Goal: Communication & Community: Answer question/provide support

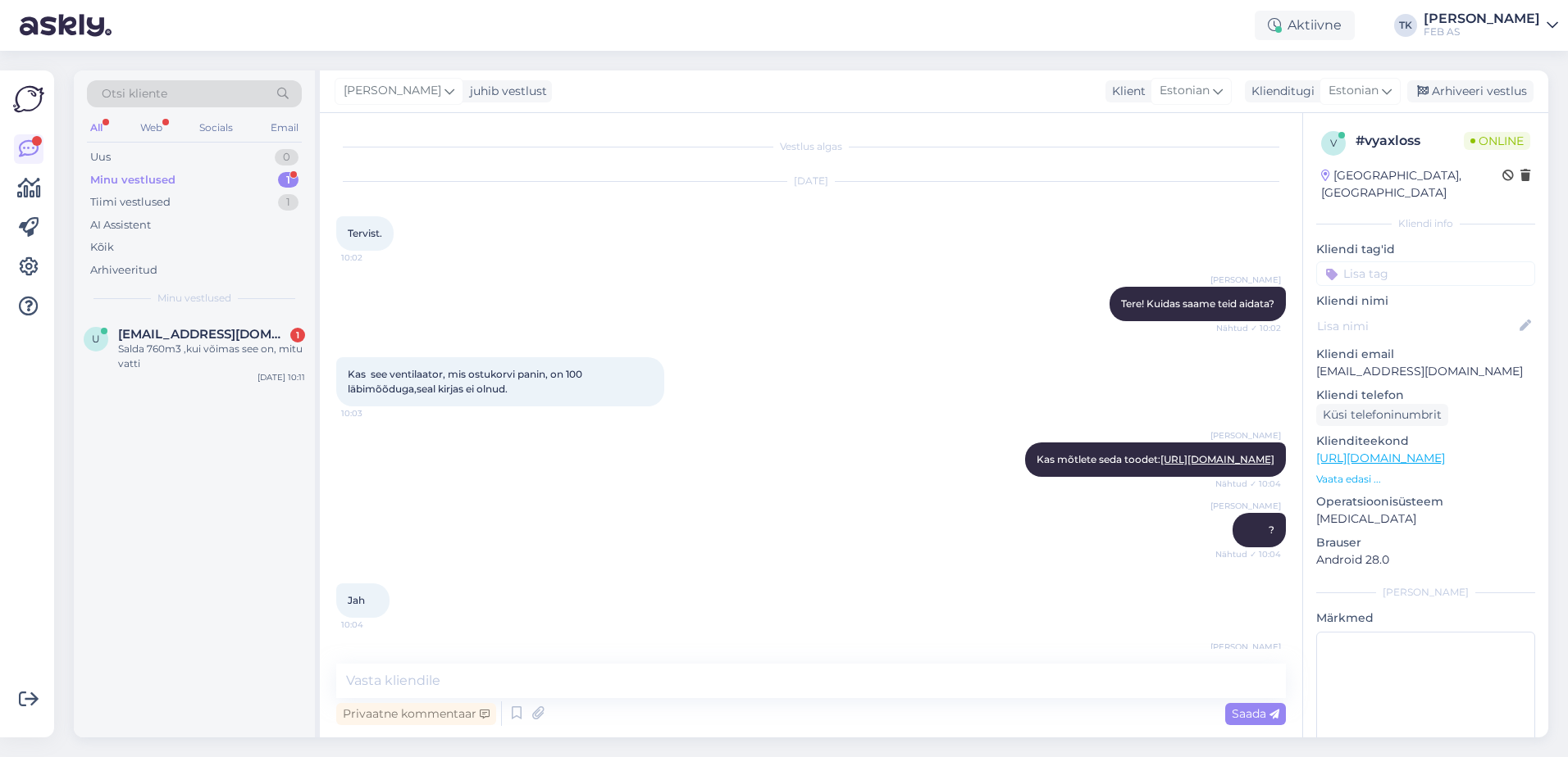
scroll to position [948, 0]
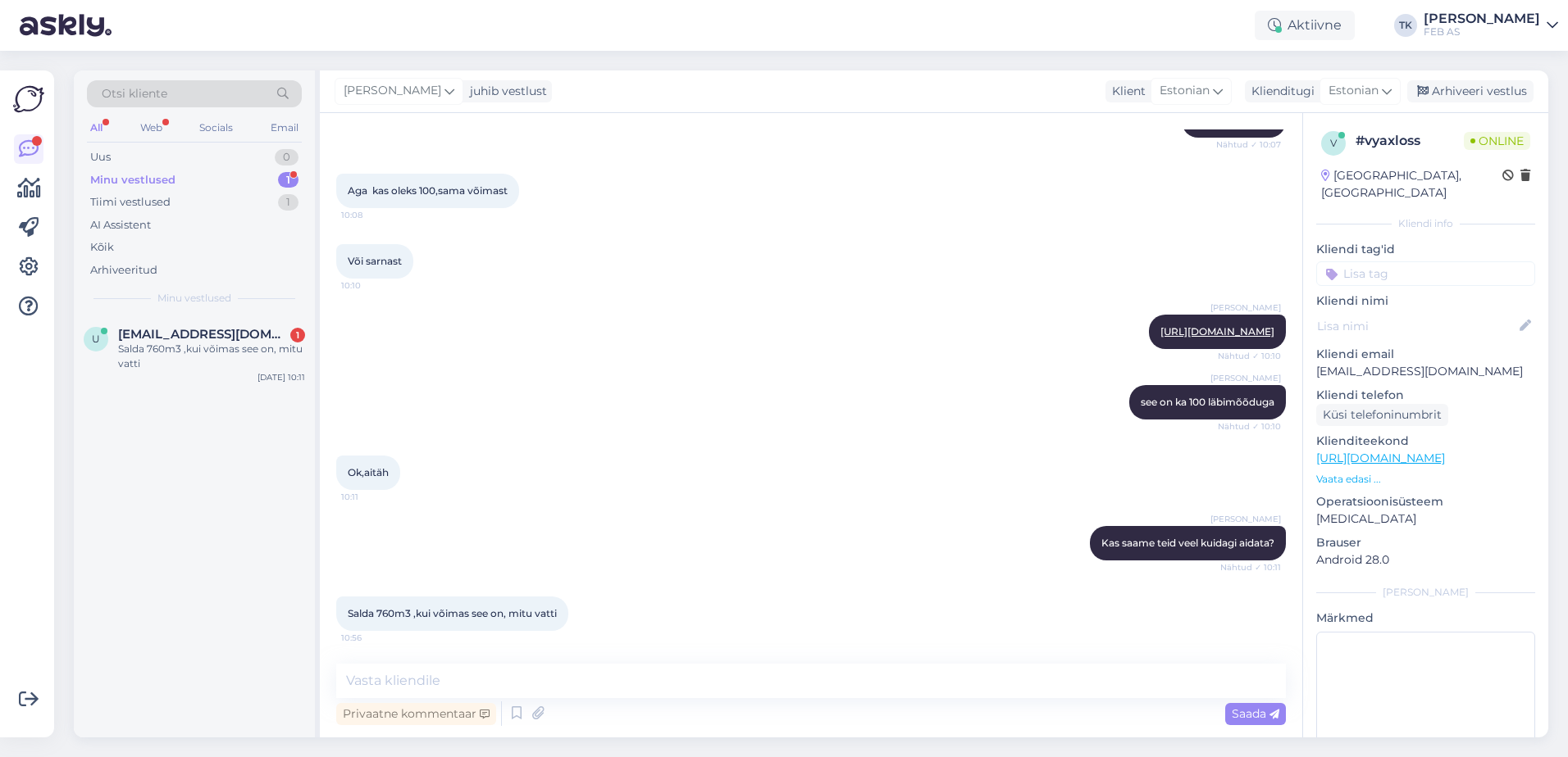
click at [619, 663] on div "Vestlus algas [DATE] Tervist. 10:02 Triinu [PERSON_NAME] Tere! Kuidas saame tei…" at bounding box center [811, 425] width 982 height 625
click at [545, 671] on textarea at bounding box center [811, 681] width 950 height 35
type textarea "Kohe vaatan"
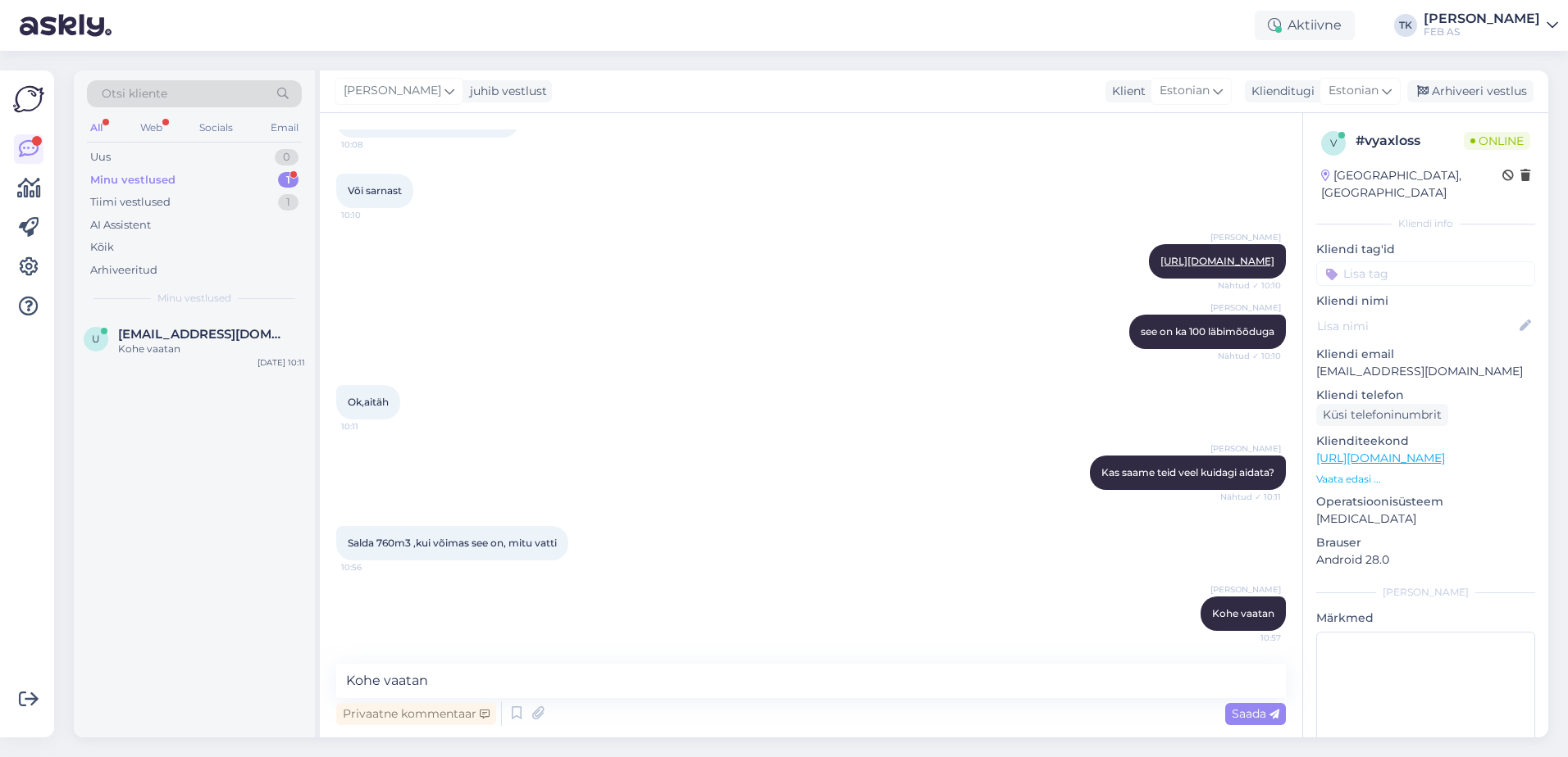
click at [1356, 472] on p "Vaata edasi ..." at bounding box center [1426, 479] width 219 height 14
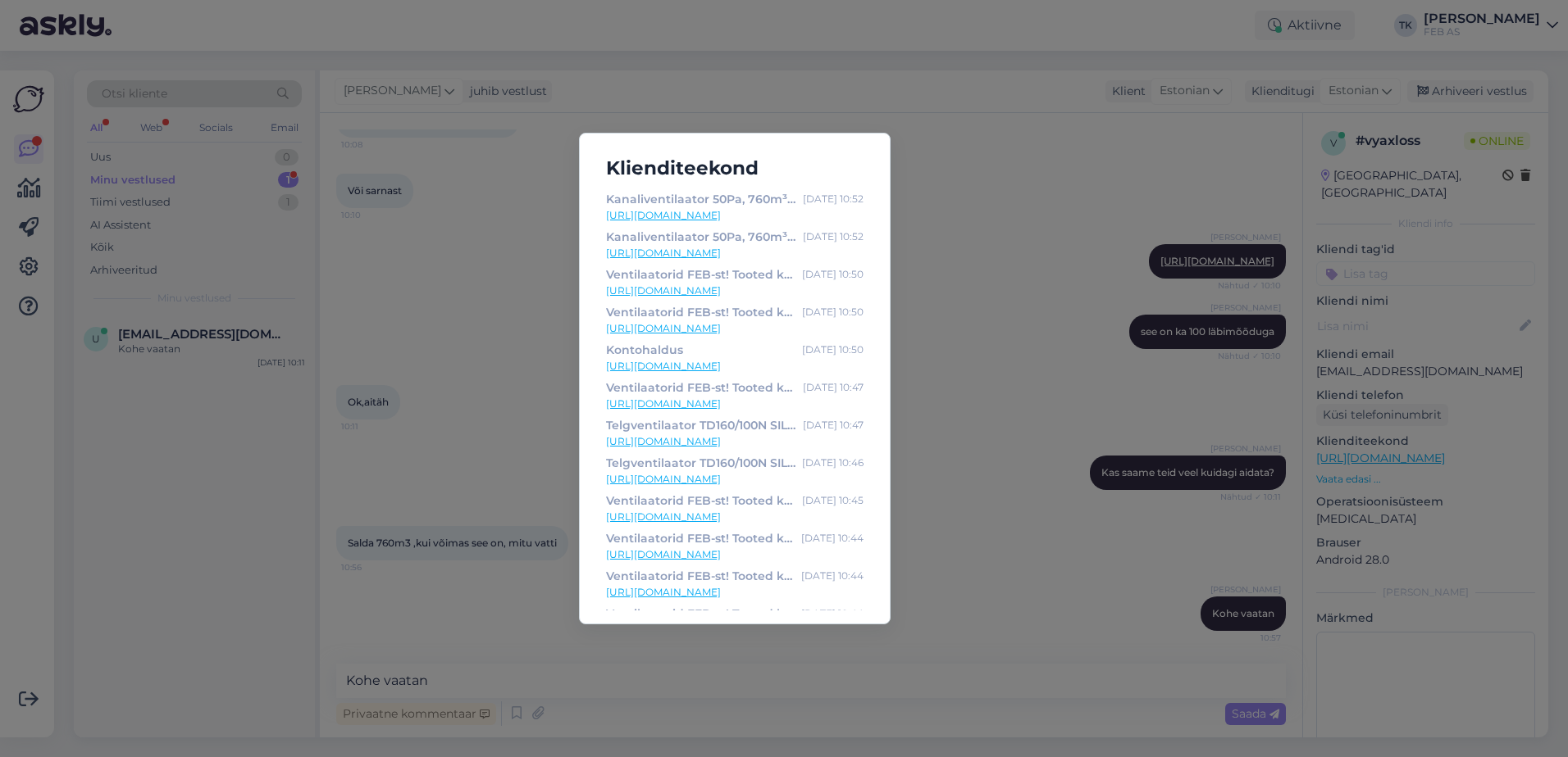
click at [770, 209] on link "[URL][DOMAIN_NAME]" at bounding box center [734, 215] width 258 height 14
click at [457, 342] on div "Klienditeekond Kanaliventilaator 50Pa, 760m³/h, Salda [DATE] 10:52 [URL][DOMAIN…" at bounding box center [784, 378] width 1568 height 757
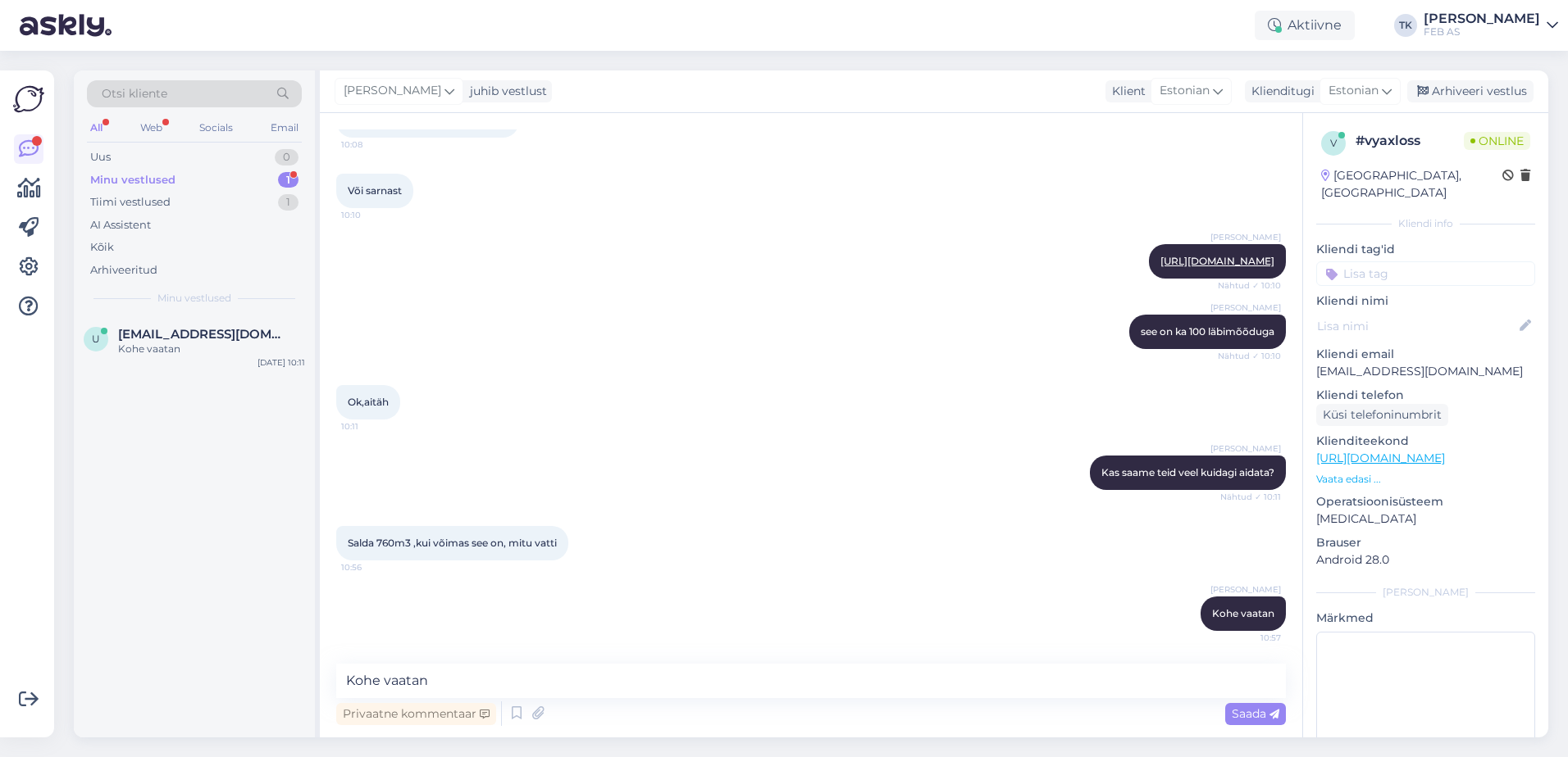
click at [490, 662] on div "Vestlus algas [DATE] Tervist. 10:02 Triinu [PERSON_NAME] Tere! Kuidas saame tei…" at bounding box center [811, 425] width 982 height 625
click at [483, 676] on textarea "Kohe vaatan" at bounding box center [811, 681] width 950 height 35
type textarea "Nimivõimus on 103 W"
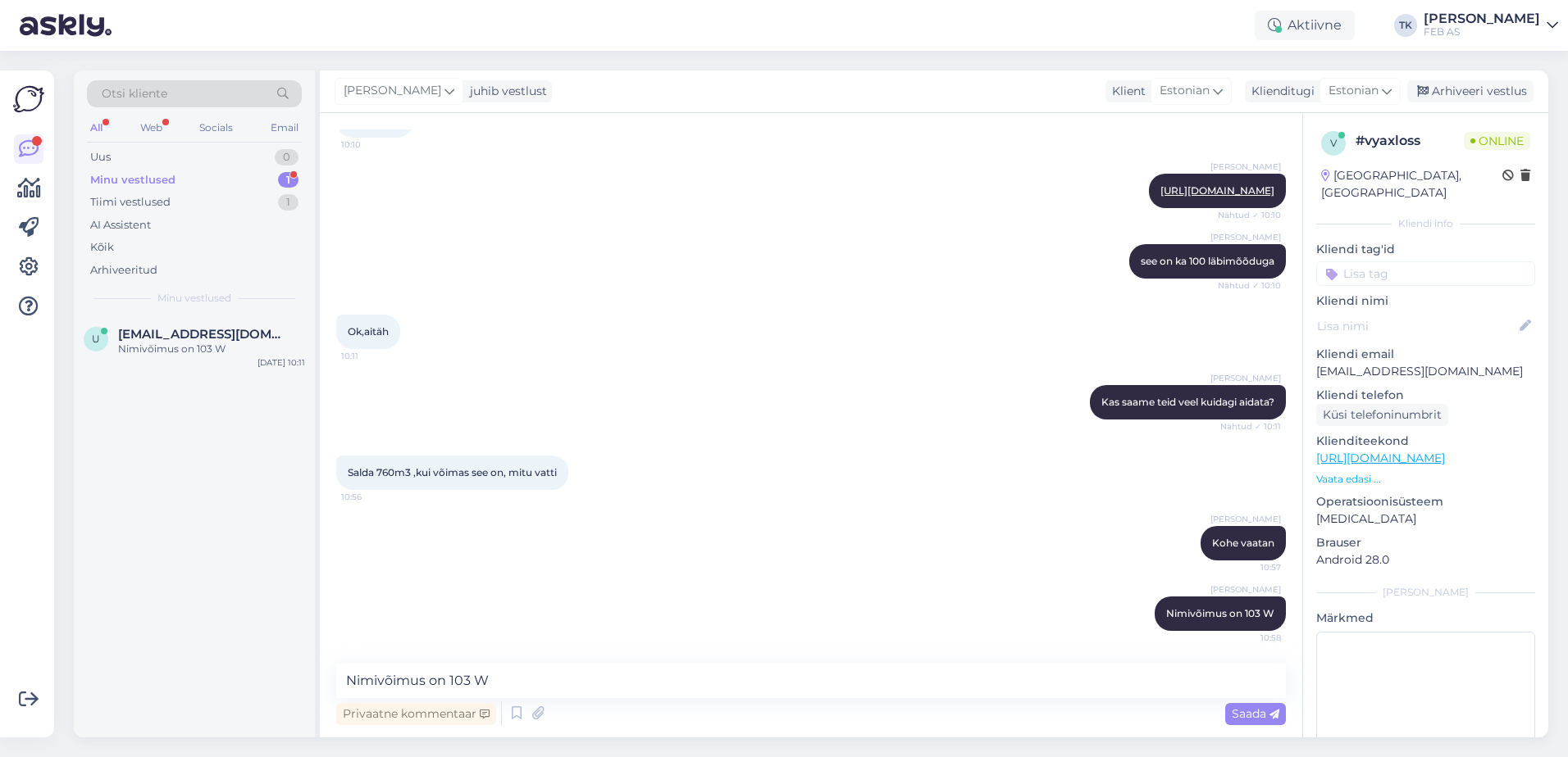
click at [723, 699] on div "Privaatne kommentaar Saada" at bounding box center [811, 714] width 950 height 31
click at [741, 683] on textarea "Nimivõimus on 103 W" at bounding box center [811, 681] width 950 height 35
paste textarea "[URL][DOMAIN_NAME]"
type textarea "[URL][DOMAIN_NAME]"
click at [867, 676] on textarea "[URL][DOMAIN_NAME]" at bounding box center [811, 681] width 950 height 35
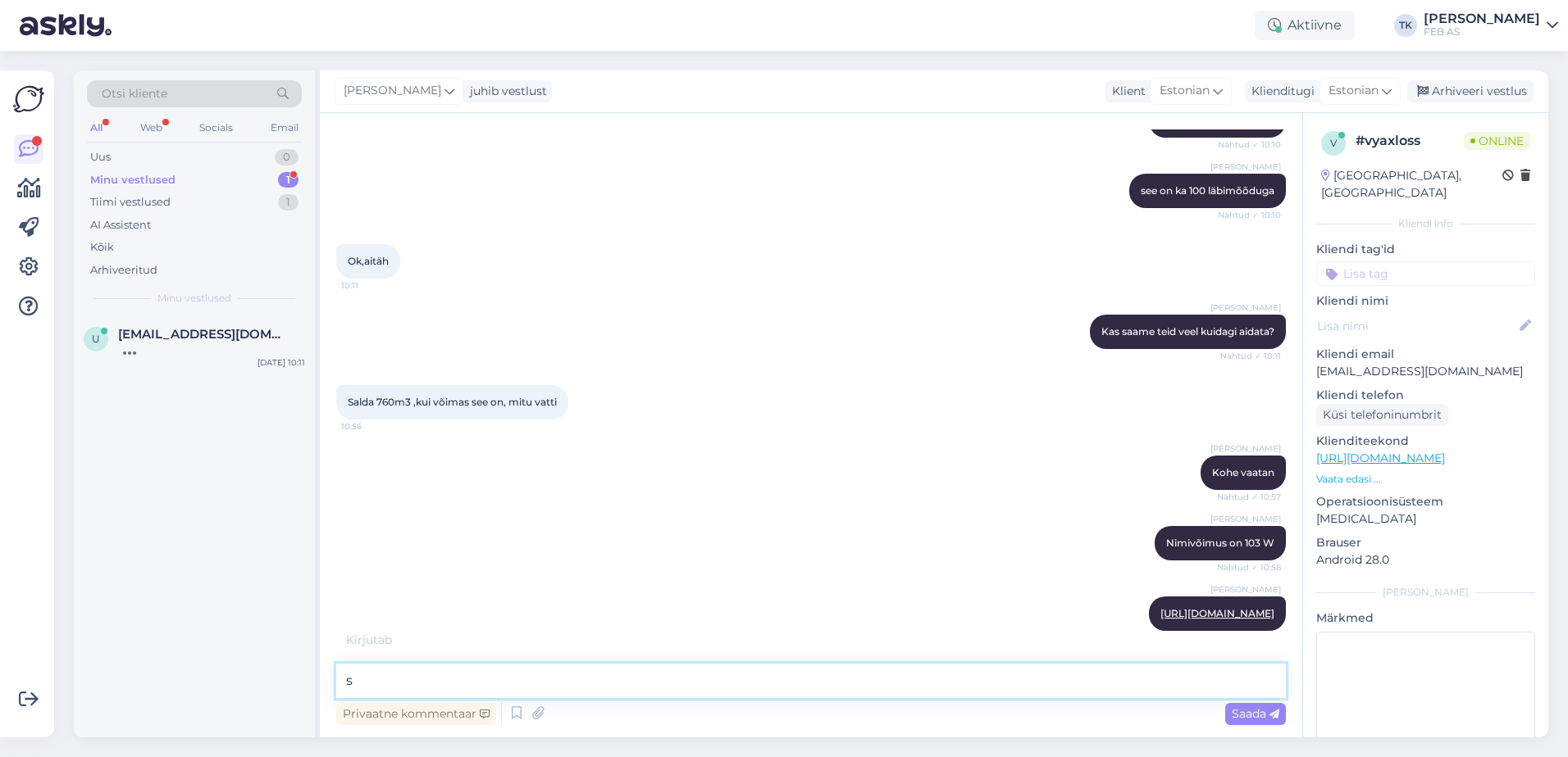
scroll to position [1176, 0]
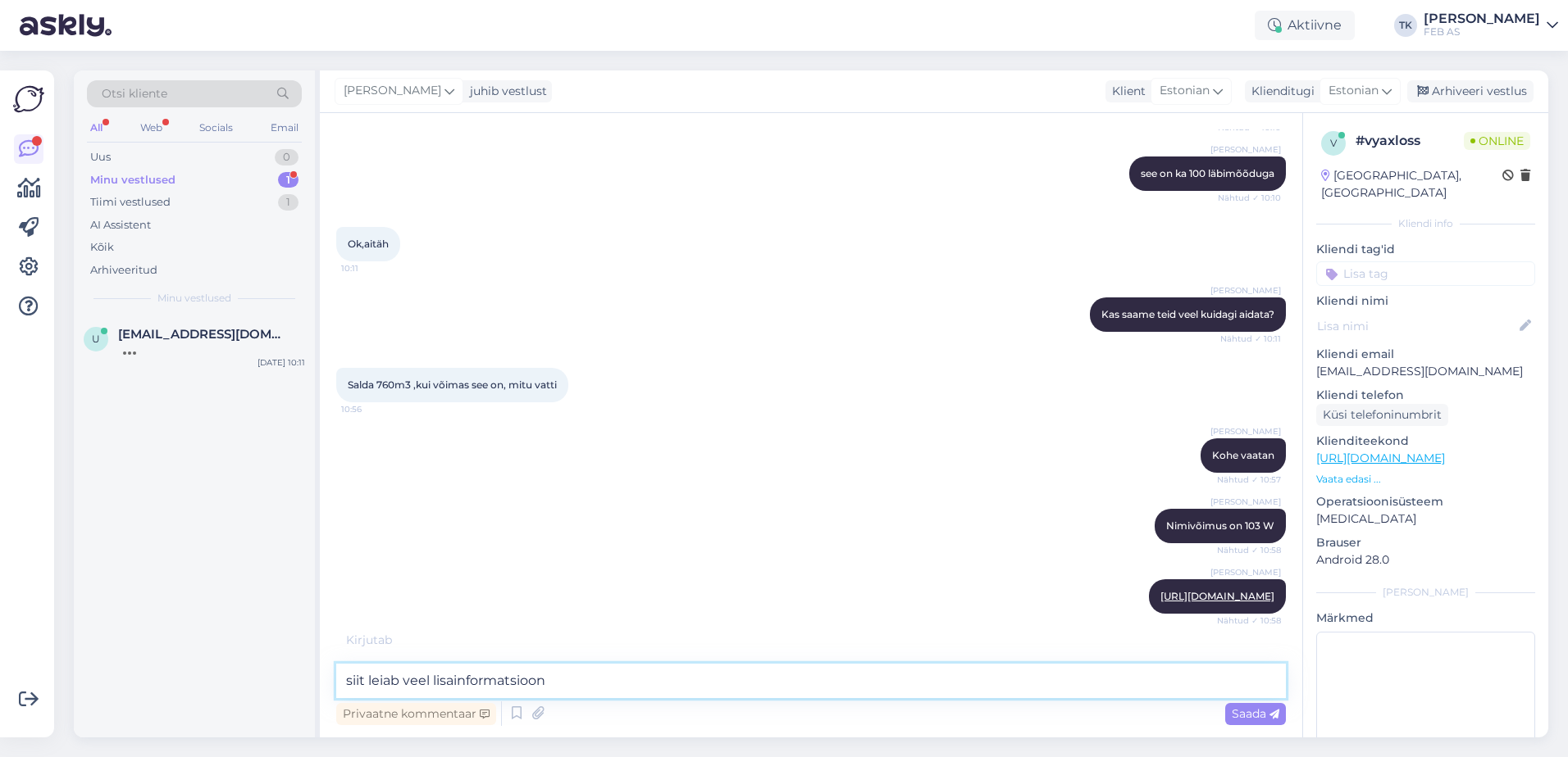
type textarea "siit leiab veel lisainformatsiooni"
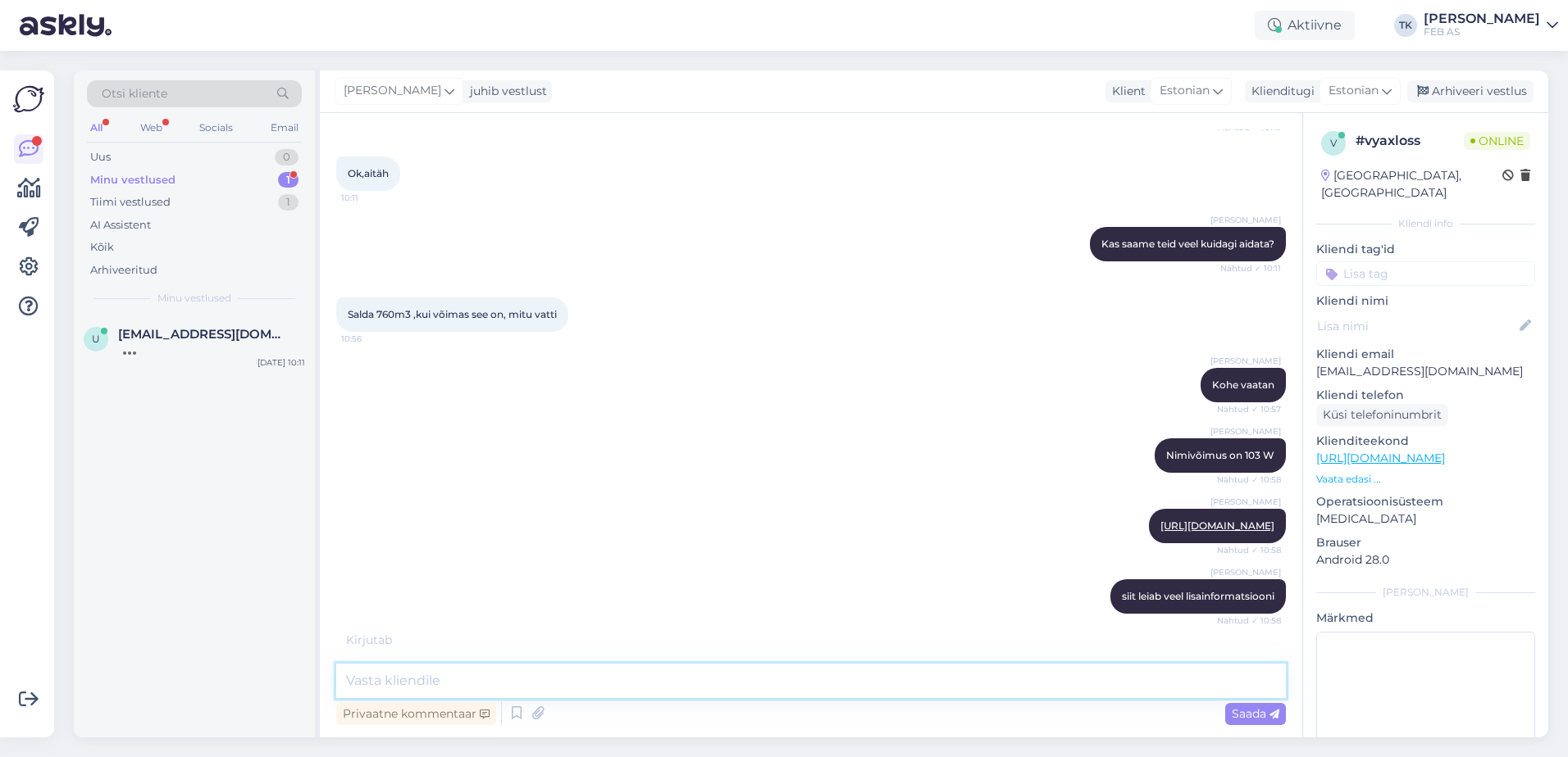
scroll to position [1300, 0]
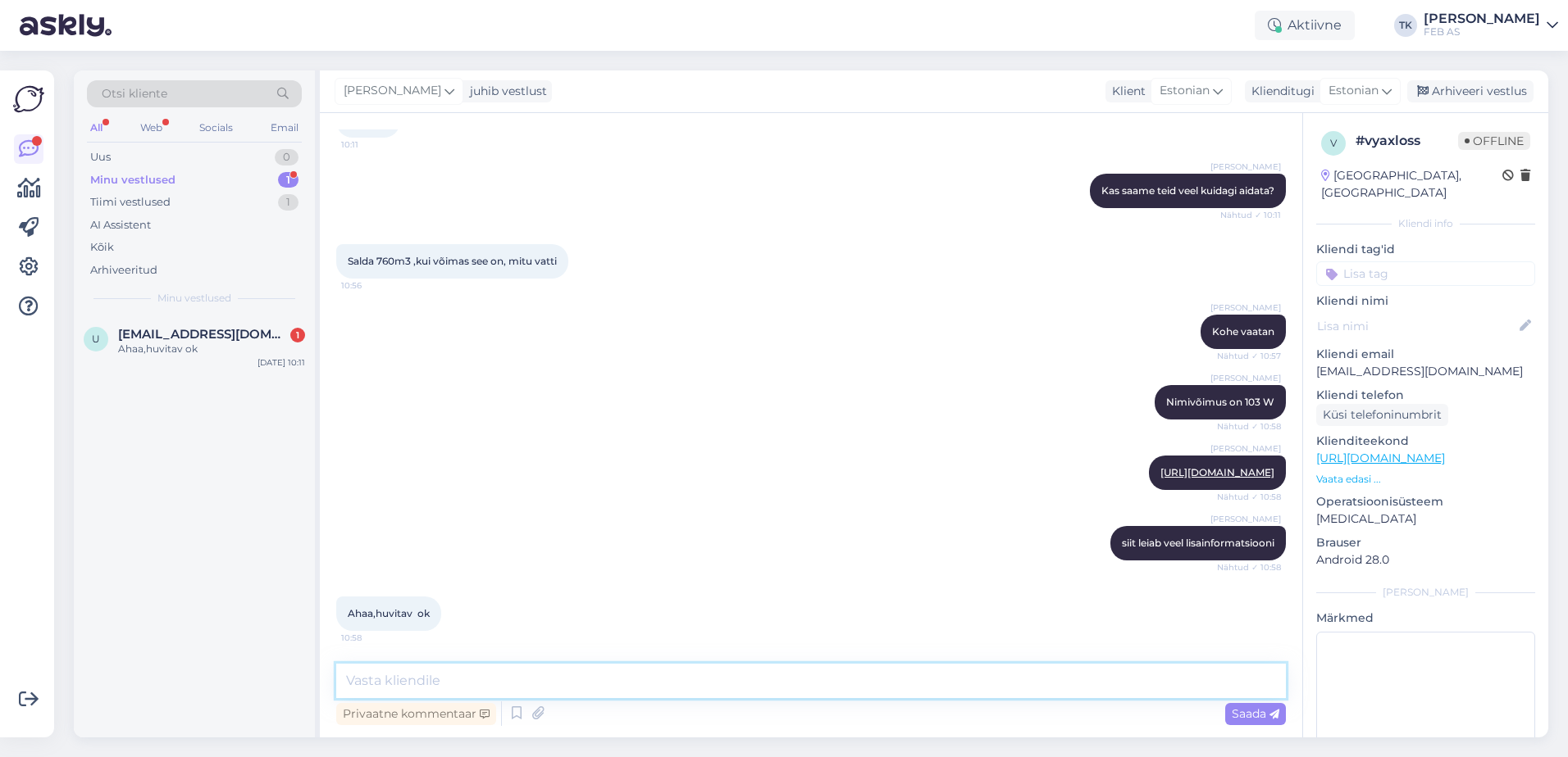
click at [867, 676] on textarea at bounding box center [811, 681] width 950 height 35
click at [748, 286] on div "Salda 760m3 ,kui võimas see on, mitu vatti 10:56" at bounding box center [811, 261] width 950 height 70
click at [563, 679] on textarea at bounding box center [811, 681] width 950 height 35
click at [232, 333] on span "[EMAIL_ADDRESS][DOMAIN_NAME]" at bounding box center [203, 334] width 170 height 14
drag, startPoint x: 531, startPoint y: 453, endPoint x: 1245, endPoint y: 4, distance: 843.4
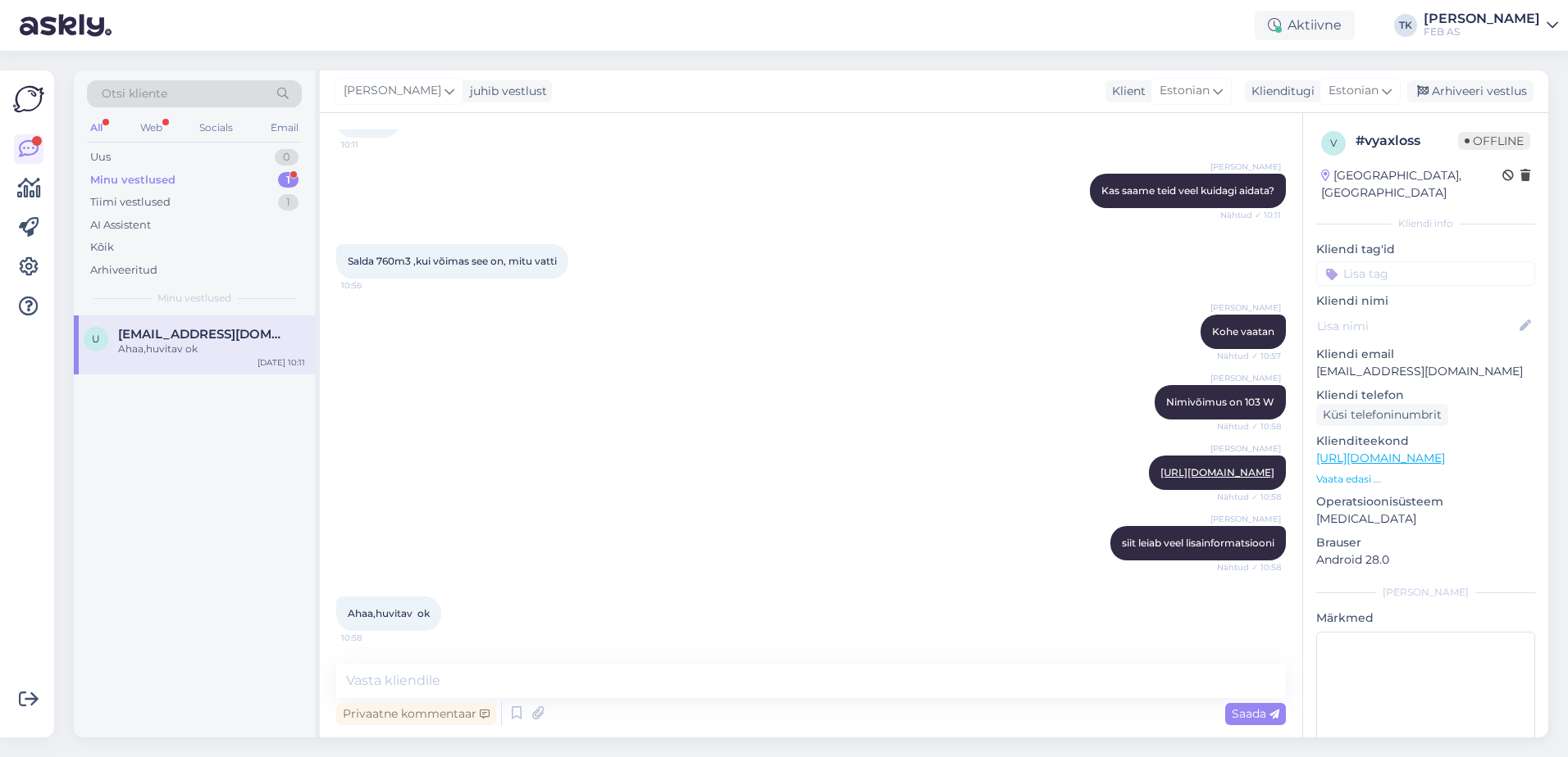
click at [549, 439] on div "[PERSON_NAME] [URL][DOMAIN_NAME] Nähtud ✓ 10:58" at bounding box center [811, 472] width 950 height 70
click at [210, 153] on div "Uus 1" at bounding box center [193, 157] width 215 height 23
click at [221, 351] on div "tere" at bounding box center [211, 348] width 187 height 14
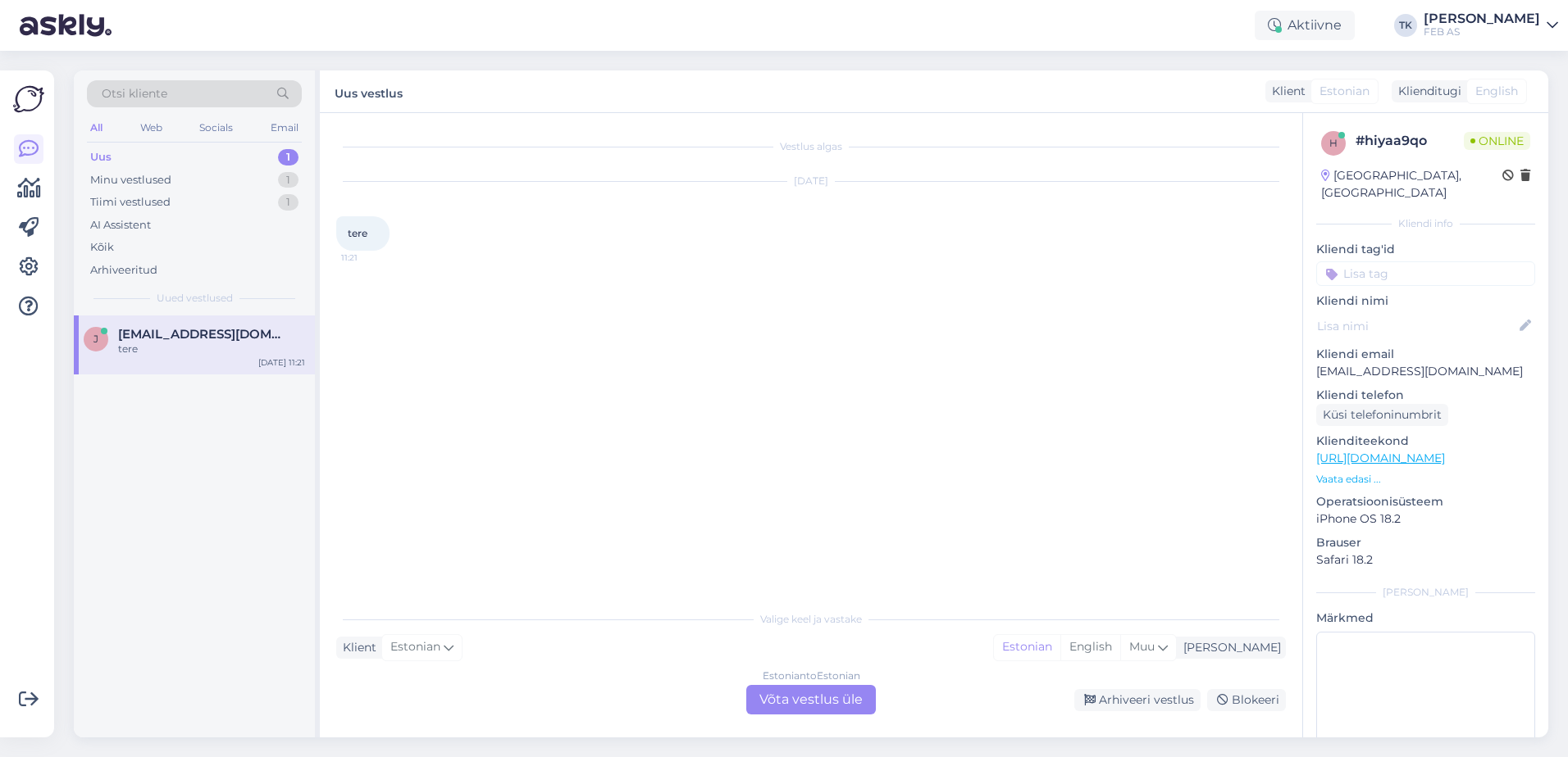
click at [802, 693] on div "Estonian to Estonian Võta vestlus üle" at bounding box center [811, 699] width 130 height 30
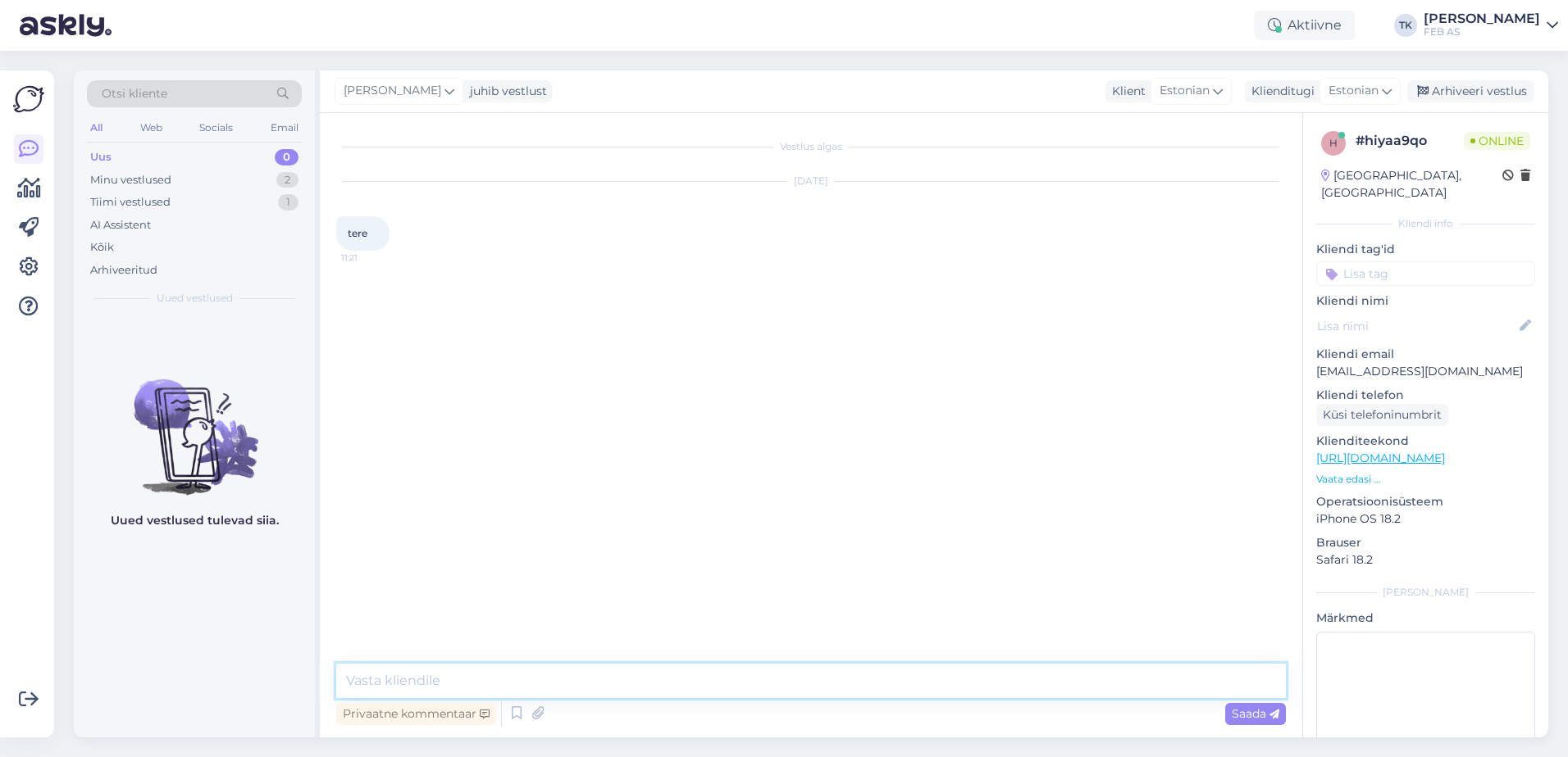
click at [758, 682] on textarea at bounding box center [811, 681] width 950 height 35
type textarea "Tere! Kuidas saame teid aidata?"
click at [794, 611] on div "Vestlus algas [DATE] tere 11:21 Triinu [PERSON_NAME] Tere! Kuidas saame teid ai…" at bounding box center [817, 389] width 964 height 520
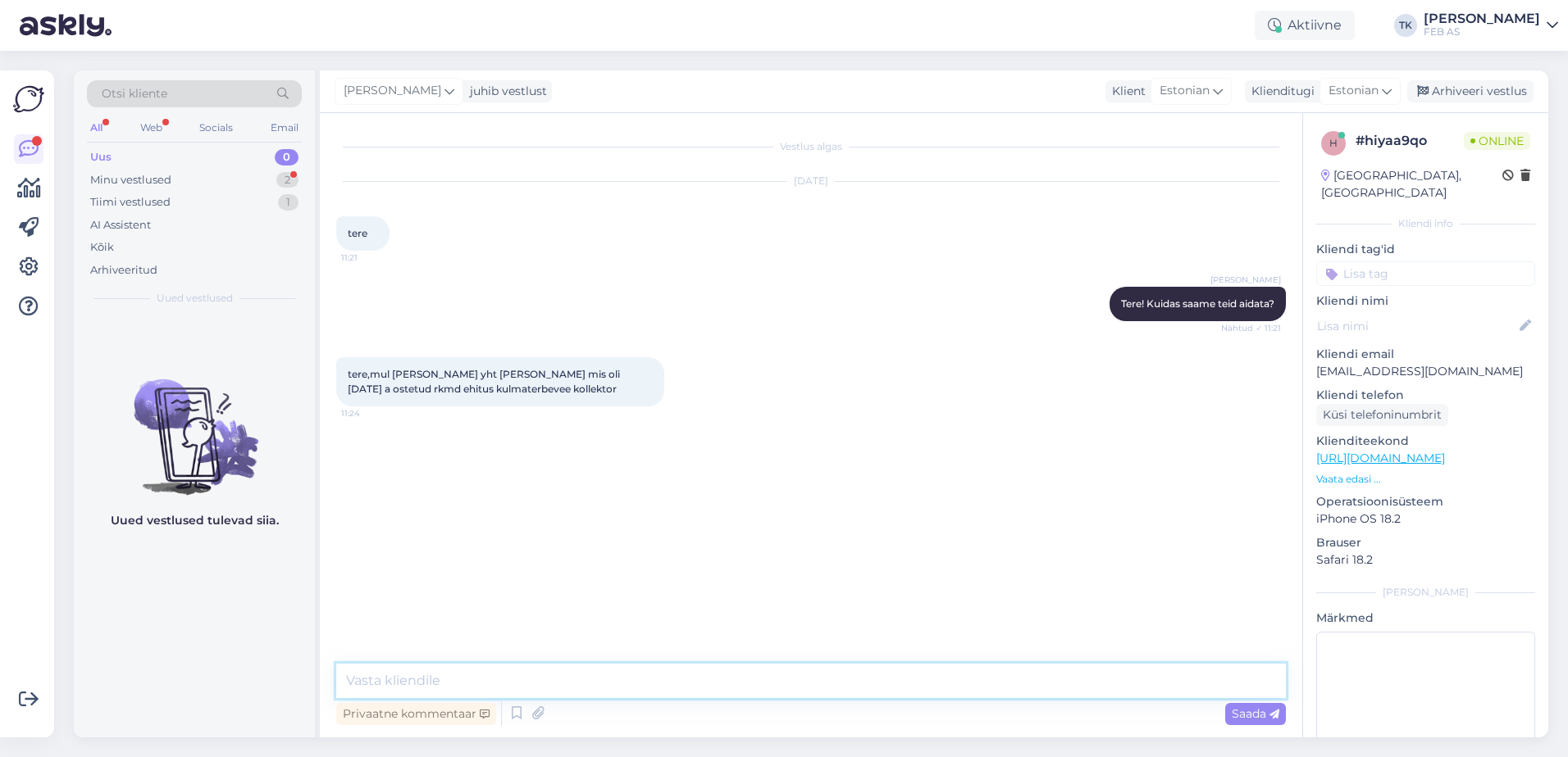
click at [565, 685] on textarea at bounding box center [811, 681] width 950 height 35
type textarea "k"
type textarea "Kas olete meie lepinguline klient või mitte?"
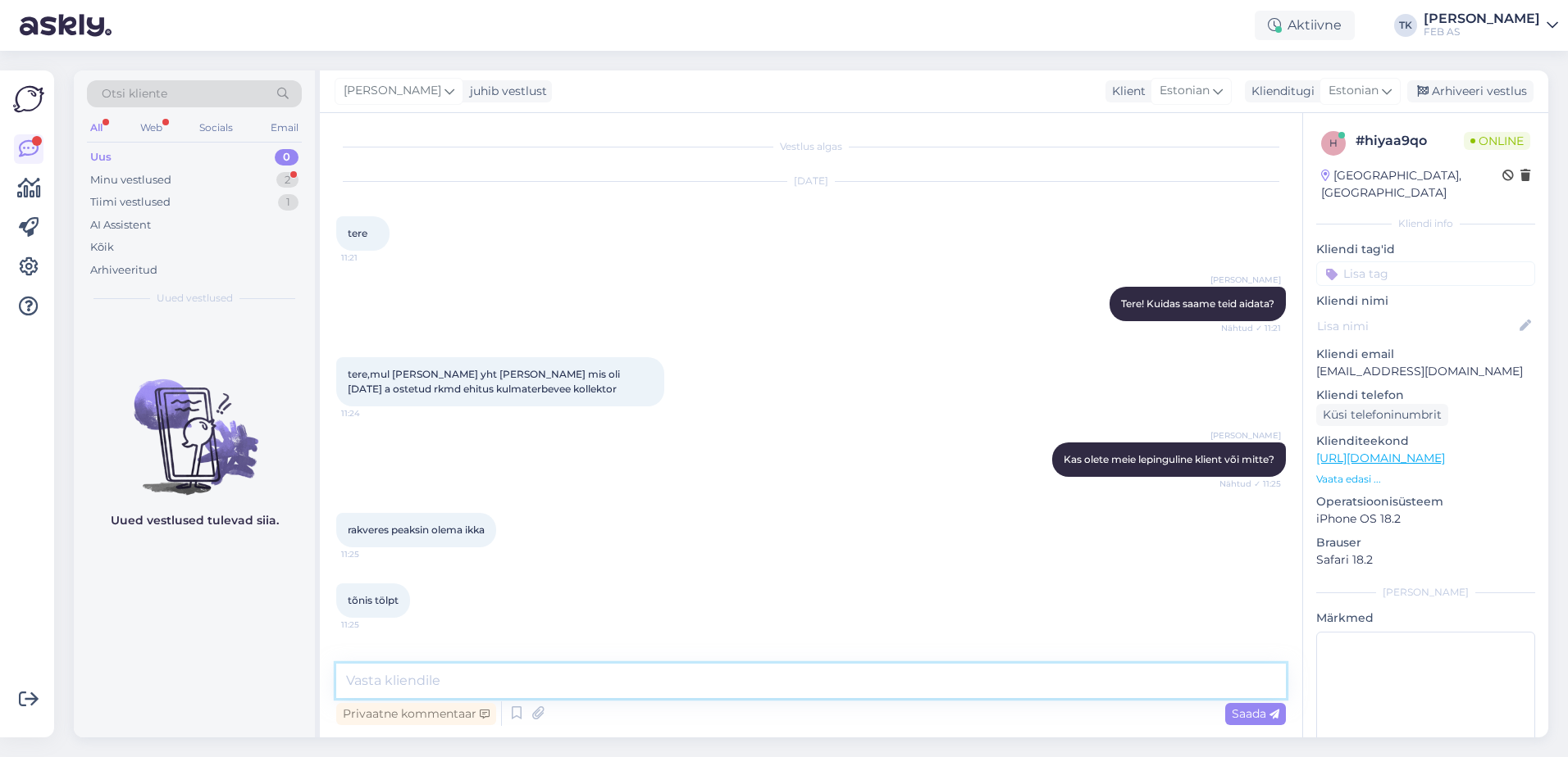
scroll to position [72, 0]
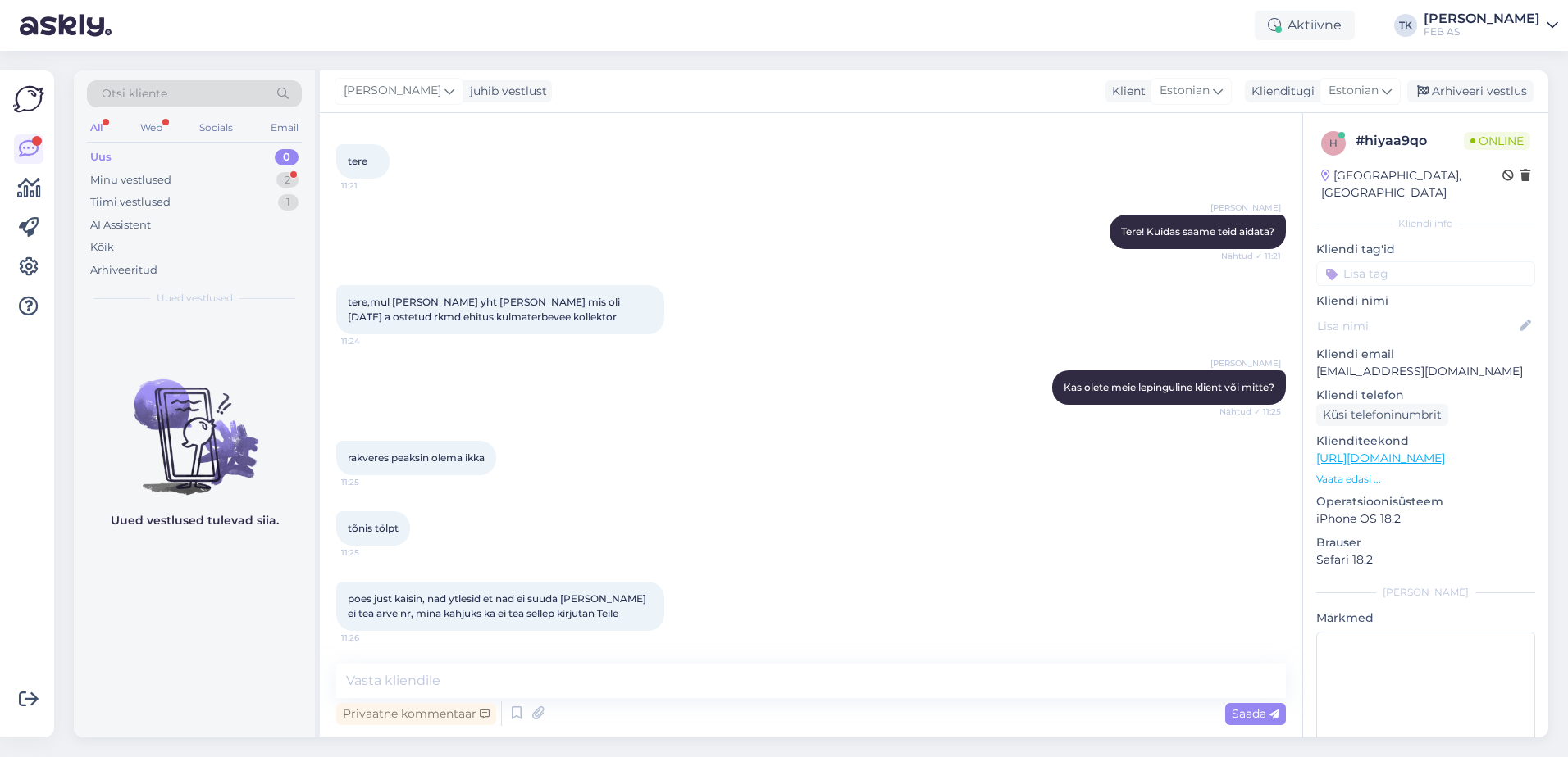
click at [926, 541] on div "tõnis tölpt 11:25" at bounding box center [811, 528] width 950 height 70
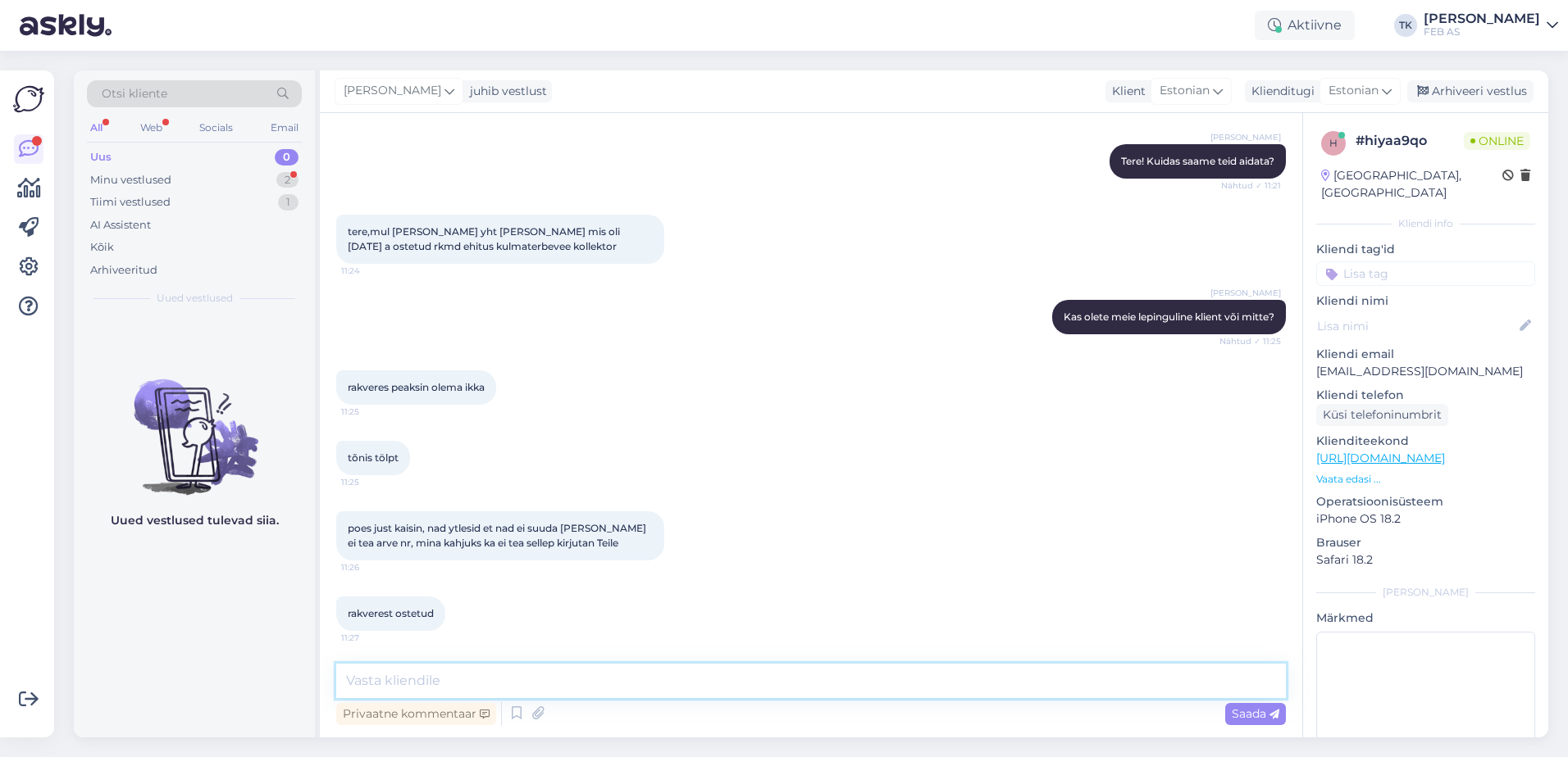
click at [427, 687] on textarea at bounding box center [811, 681] width 950 height 35
type textarea "Leidsin [PERSON_NAME] üles. Pean natuke otsima. Selle kuupäevaga ei leidnud arv…"
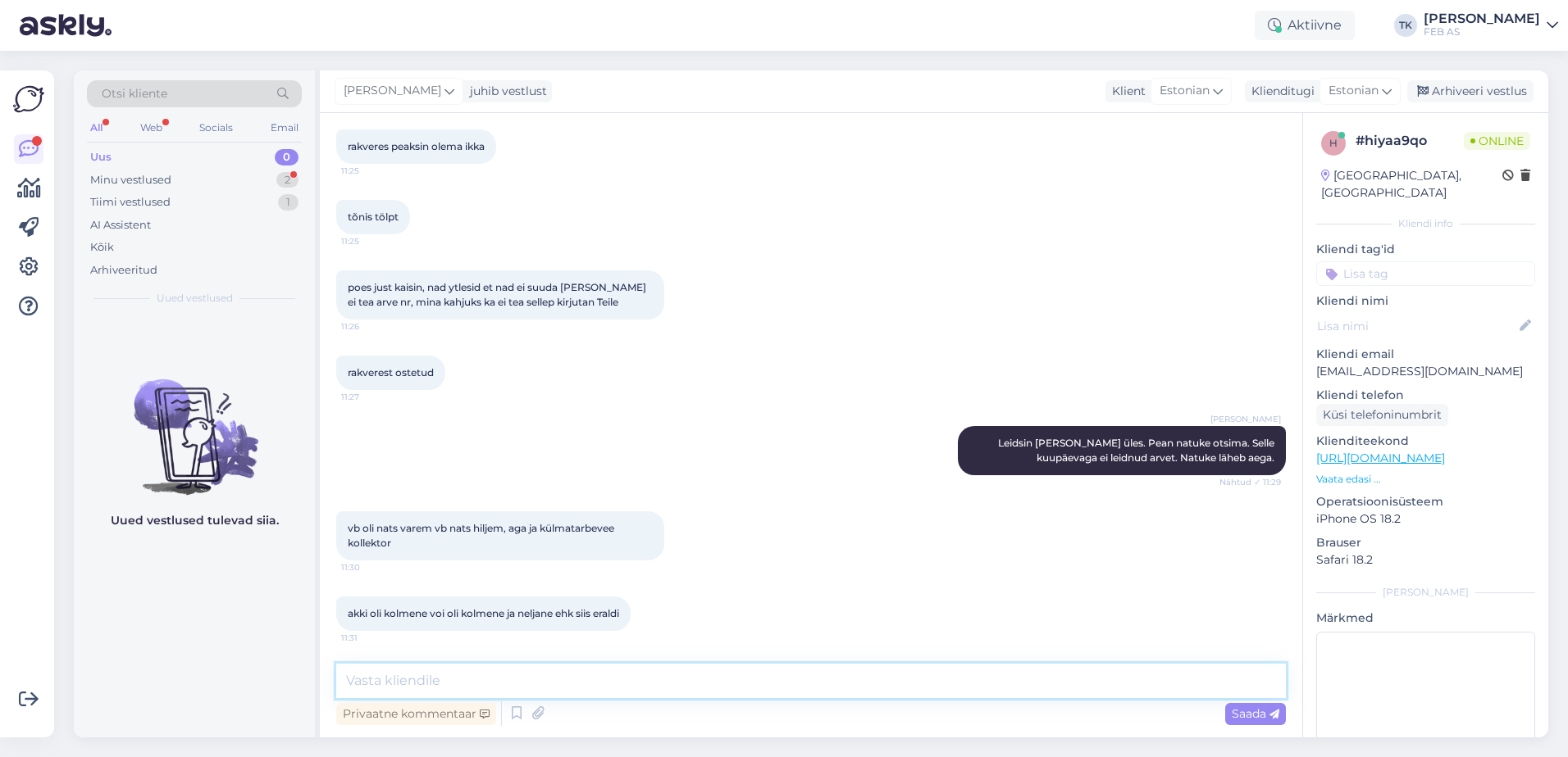
scroll to position [383, 0]
click at [672, 671] on textarea at bounding box center [811, 681] width 950 height 35
type textarea "Leidsin üles"
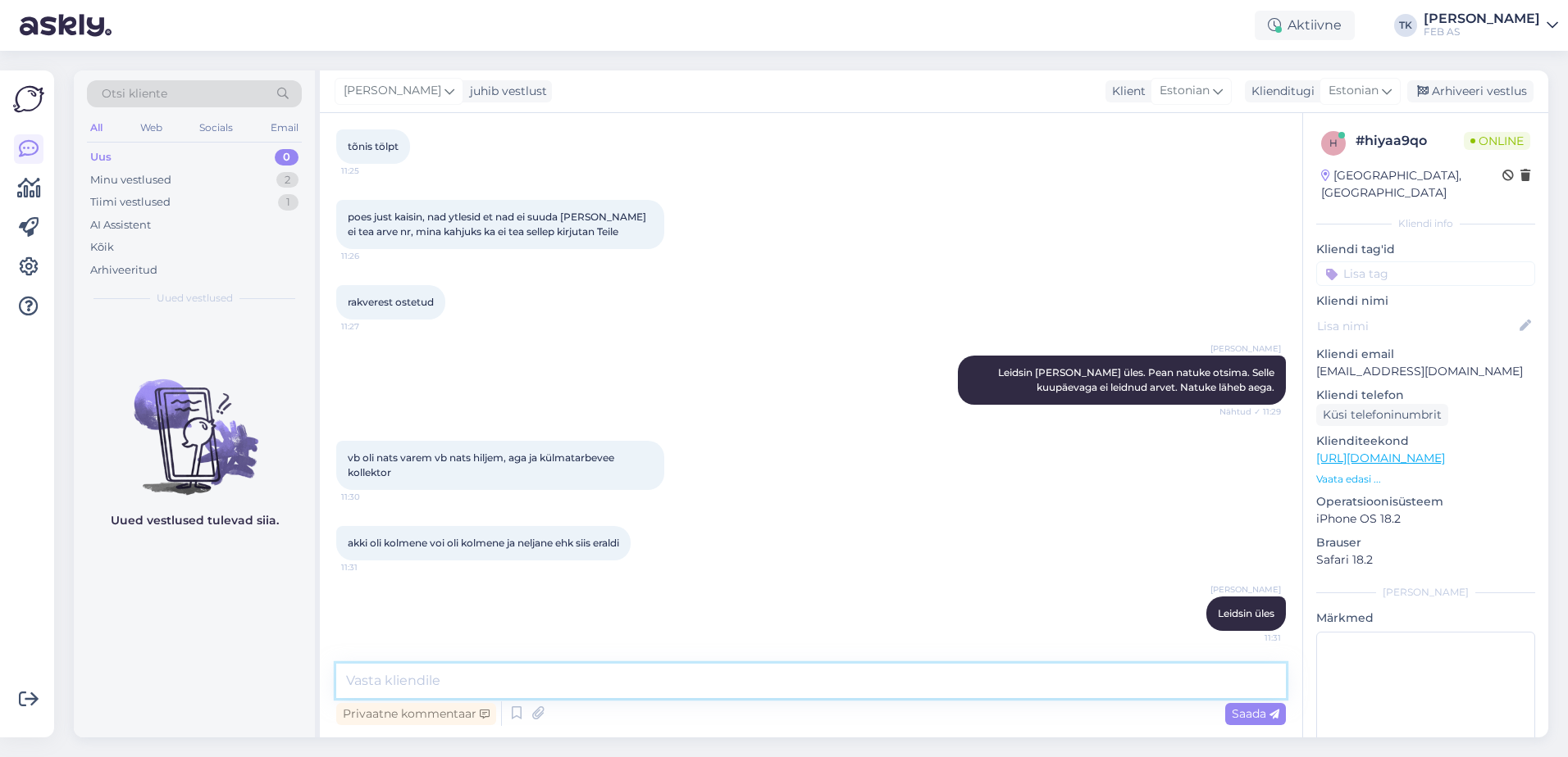
click at [967, 681] on textarea at bounding box center [811, 681] width 950 height 35
type textarea "kas saadan siia või meilile?"
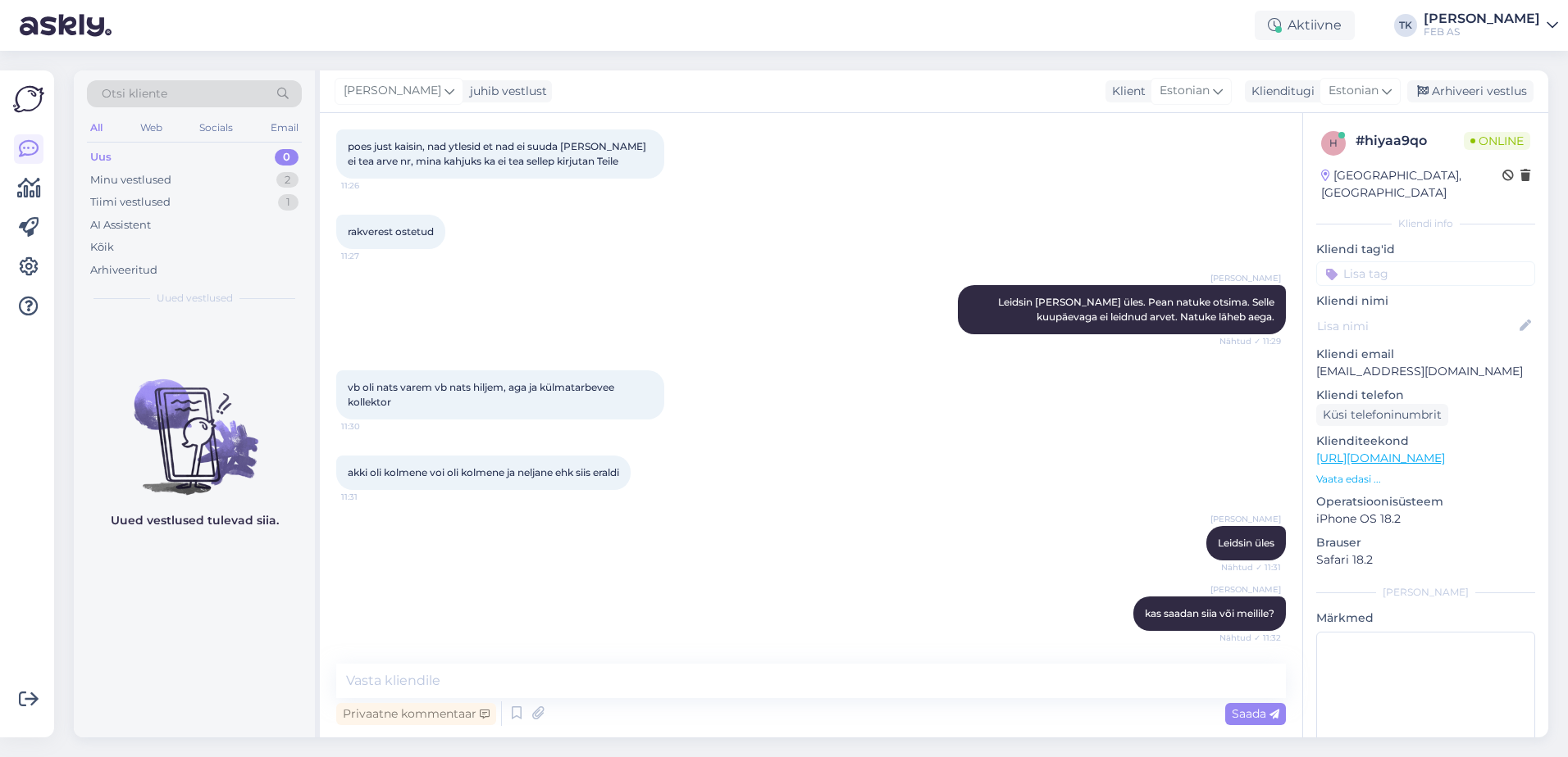
click at [977, 537] on div "Triinu [PERSON_NAME] Leidsin üles Nähtud ✓ 11:31" at bounding box center [811, 543] width 950 height 70
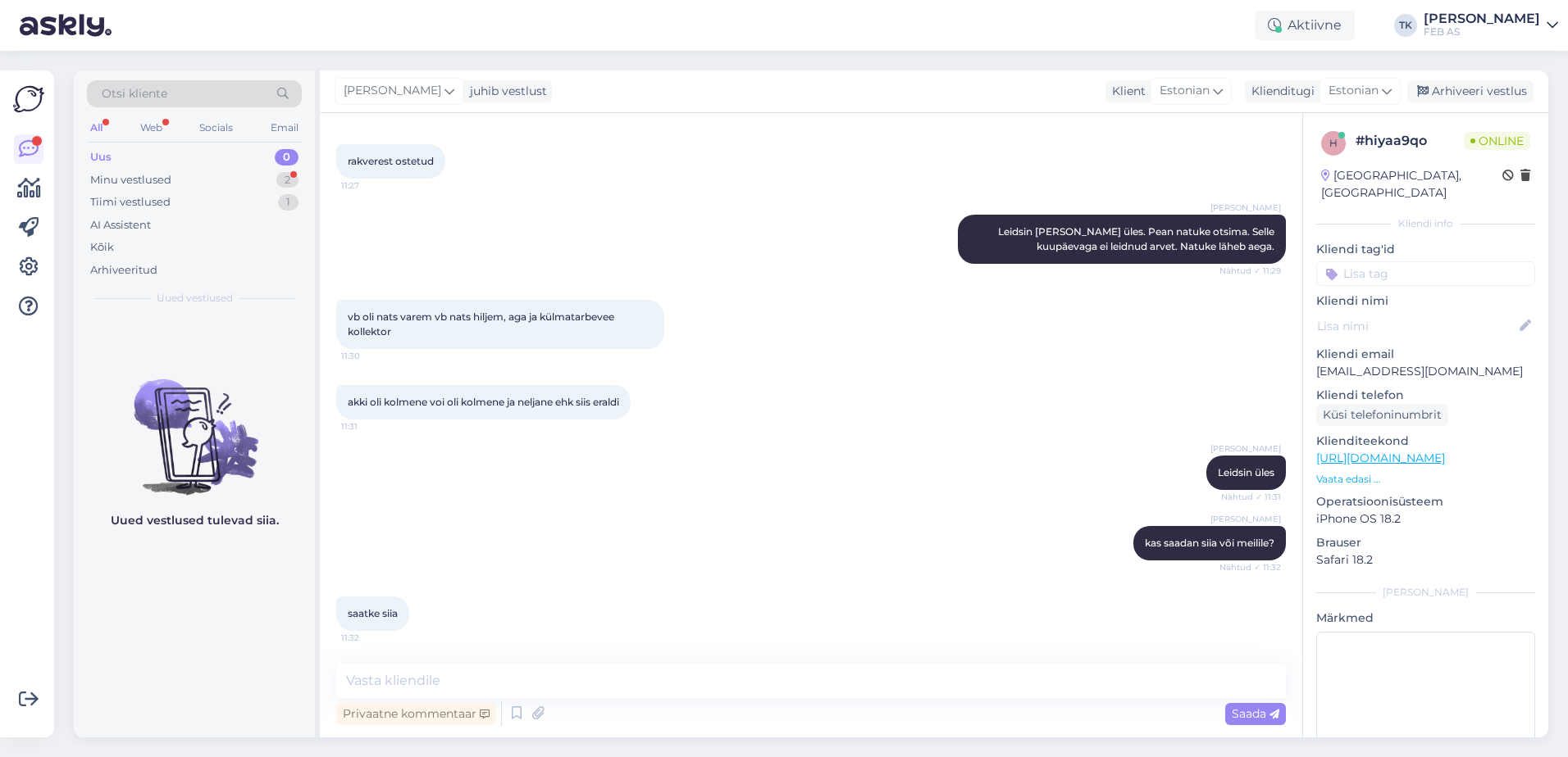
scroll to position [665, 0]
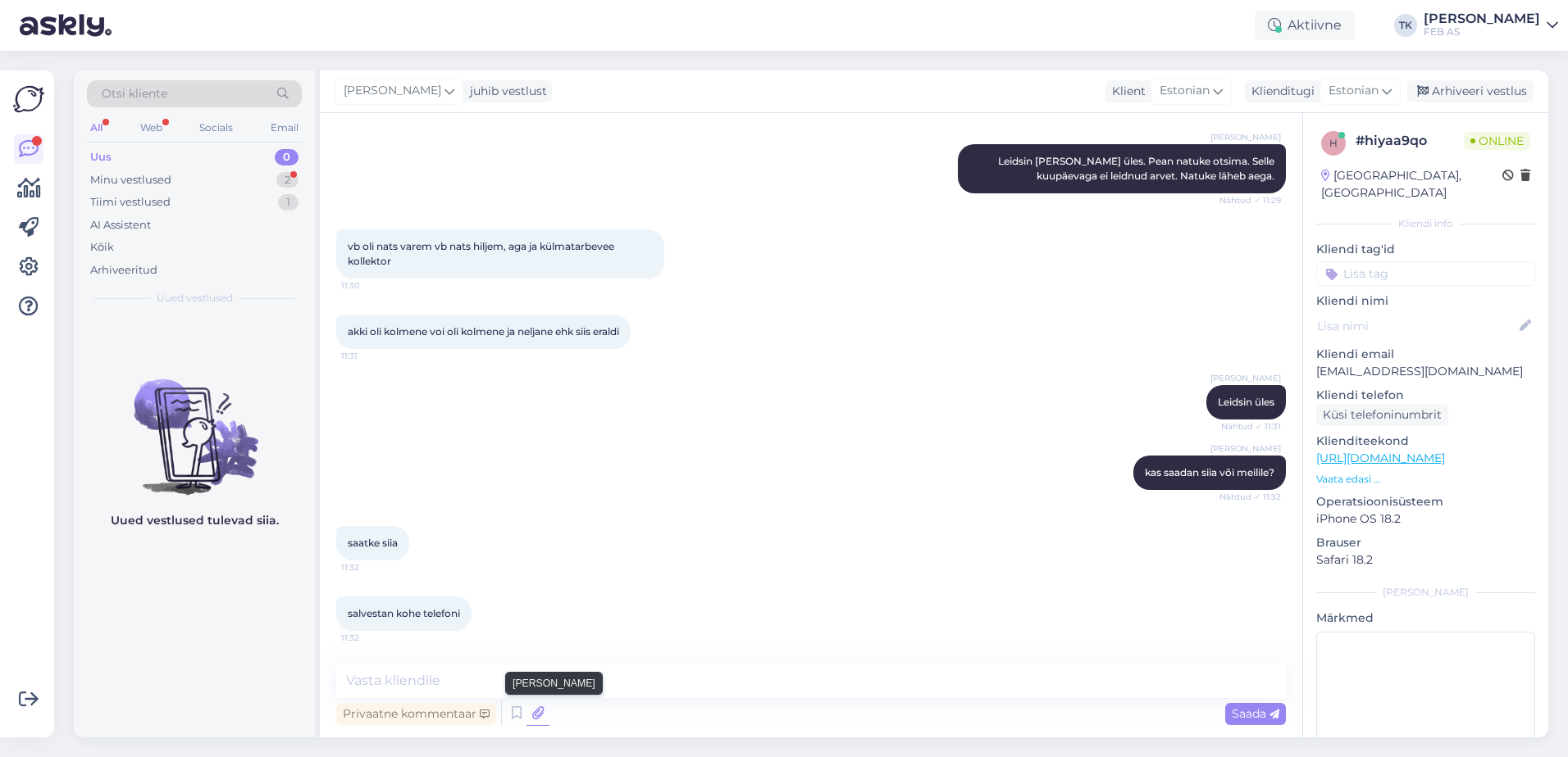
click at [533, 716] on icon at bounding box center [538, 714] width 23 height 25
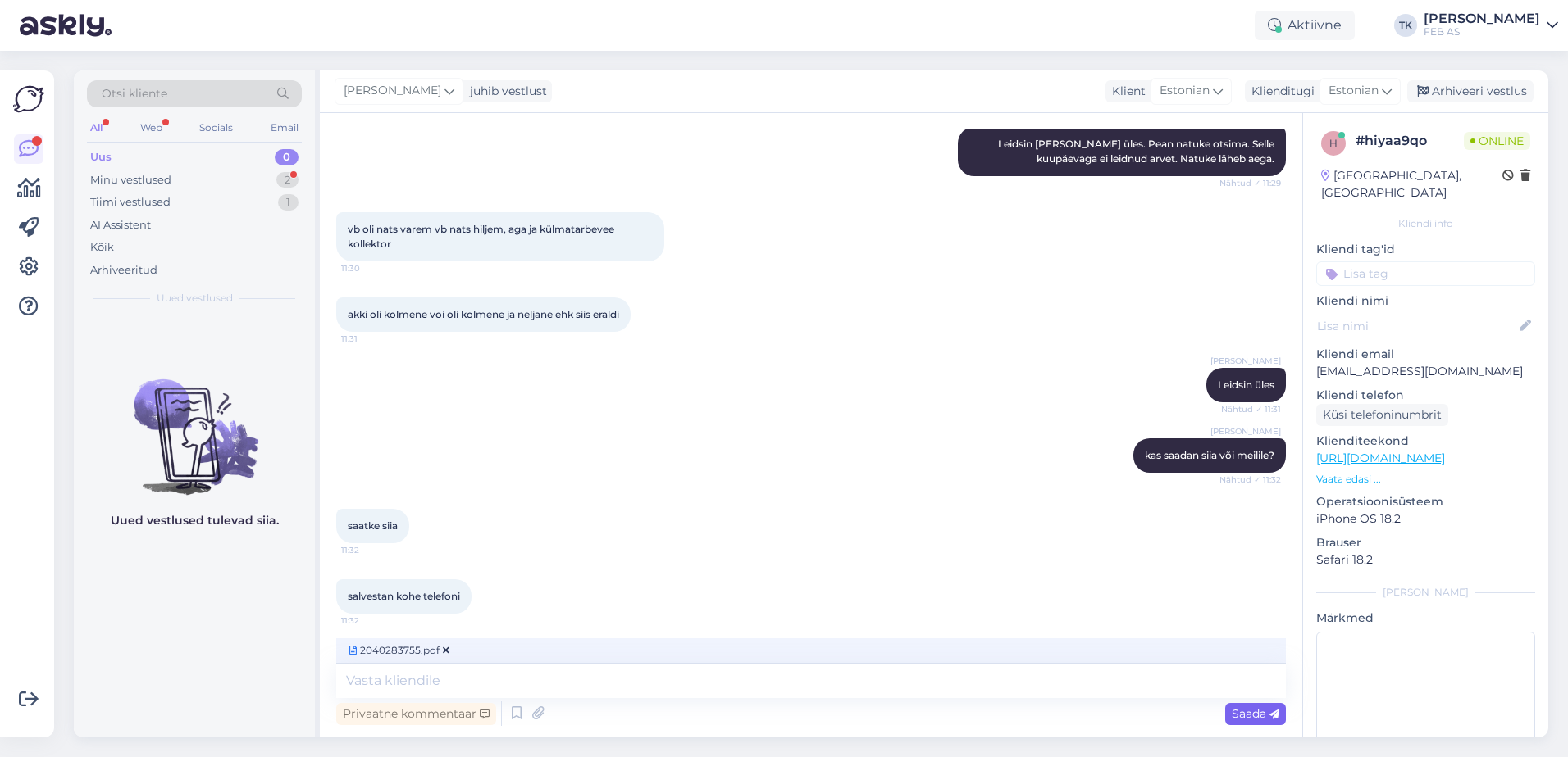
click at [1247, 719] on span "Saada" at bounding box center [1255, 713] width 47 height 14
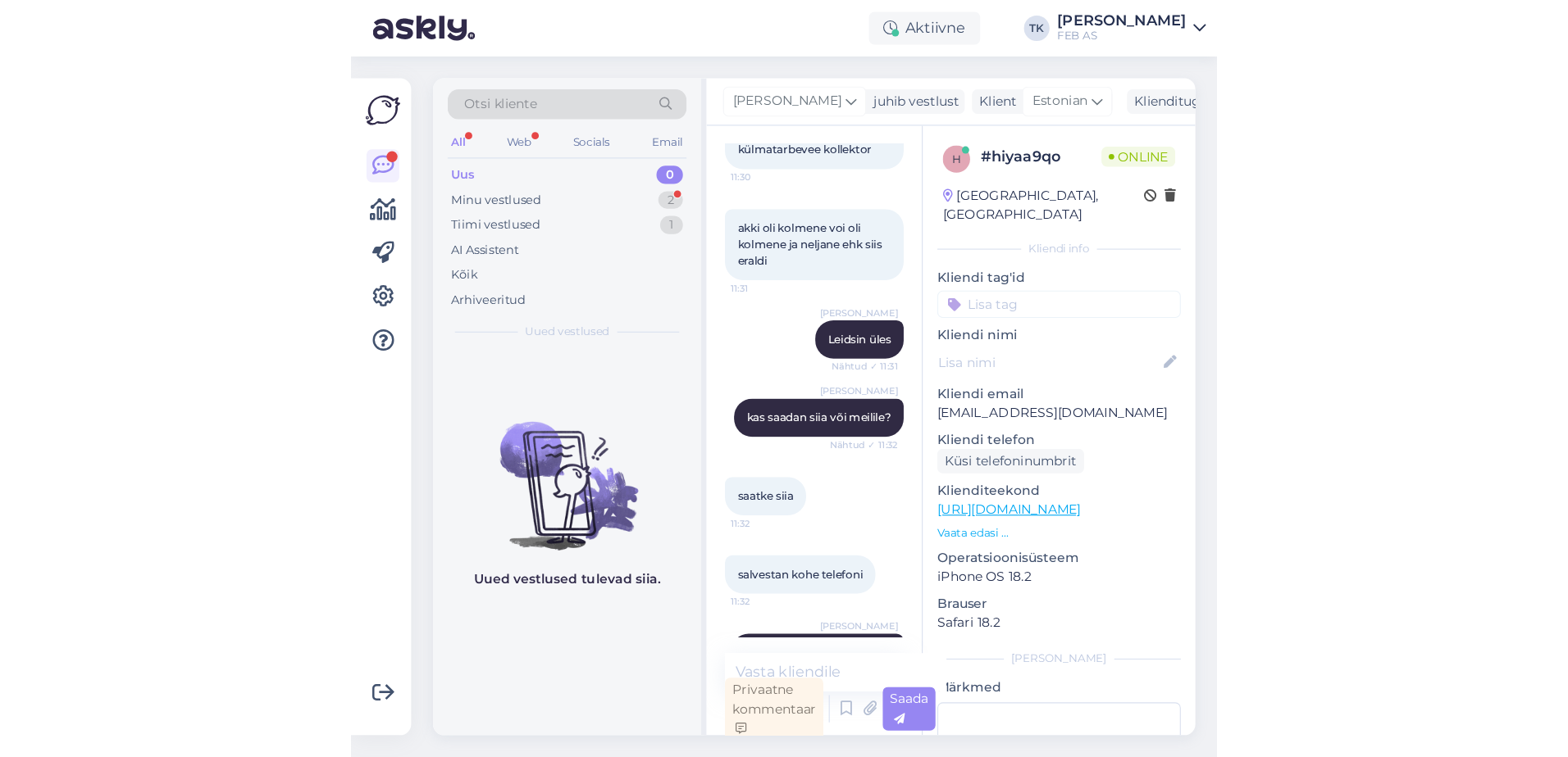
scroll to position [737, 0]
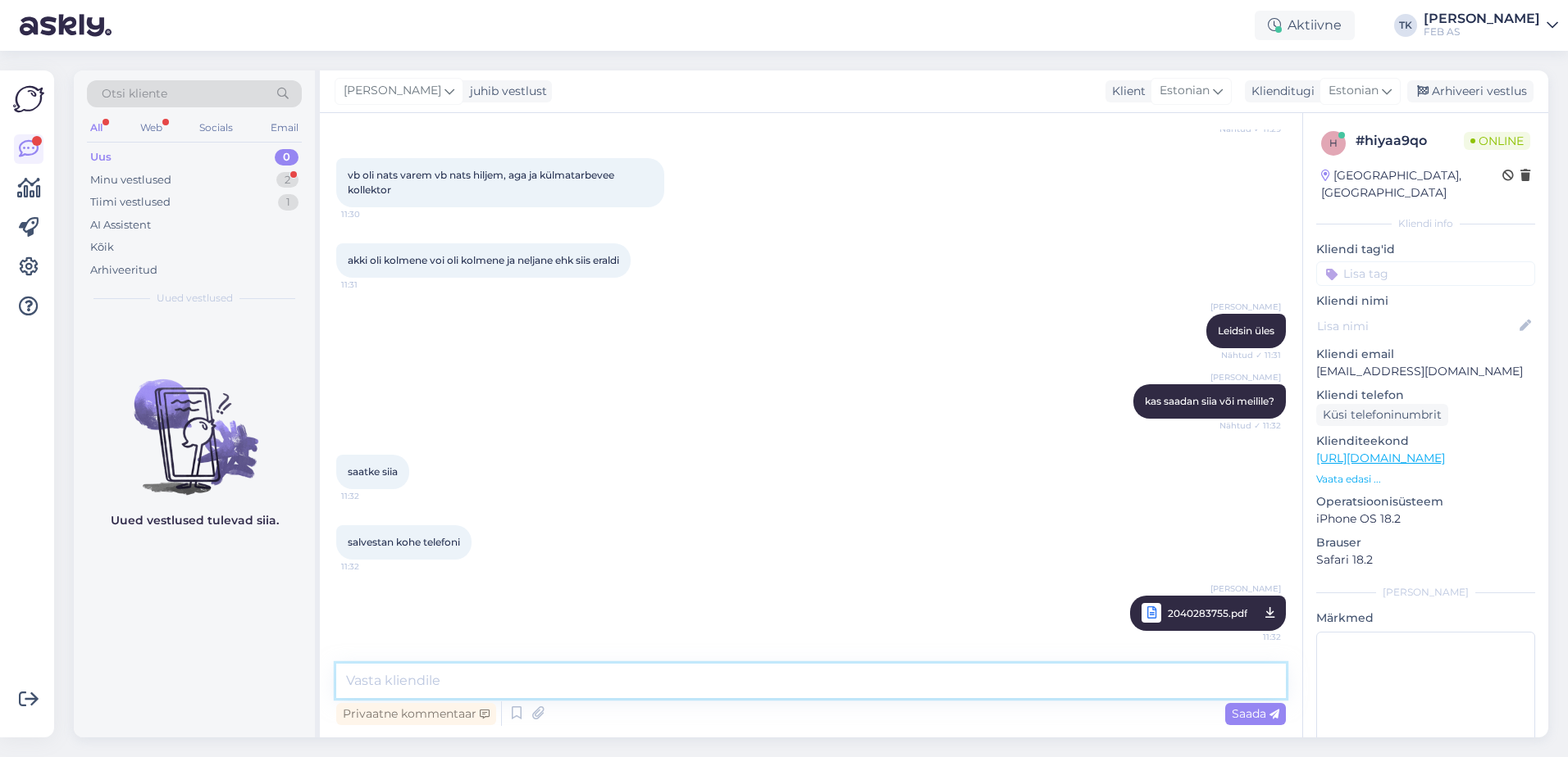
click at [806, 685] on textarea at bounding box center [811, 681] width 950 height 35
type textarea "kas on õige?"
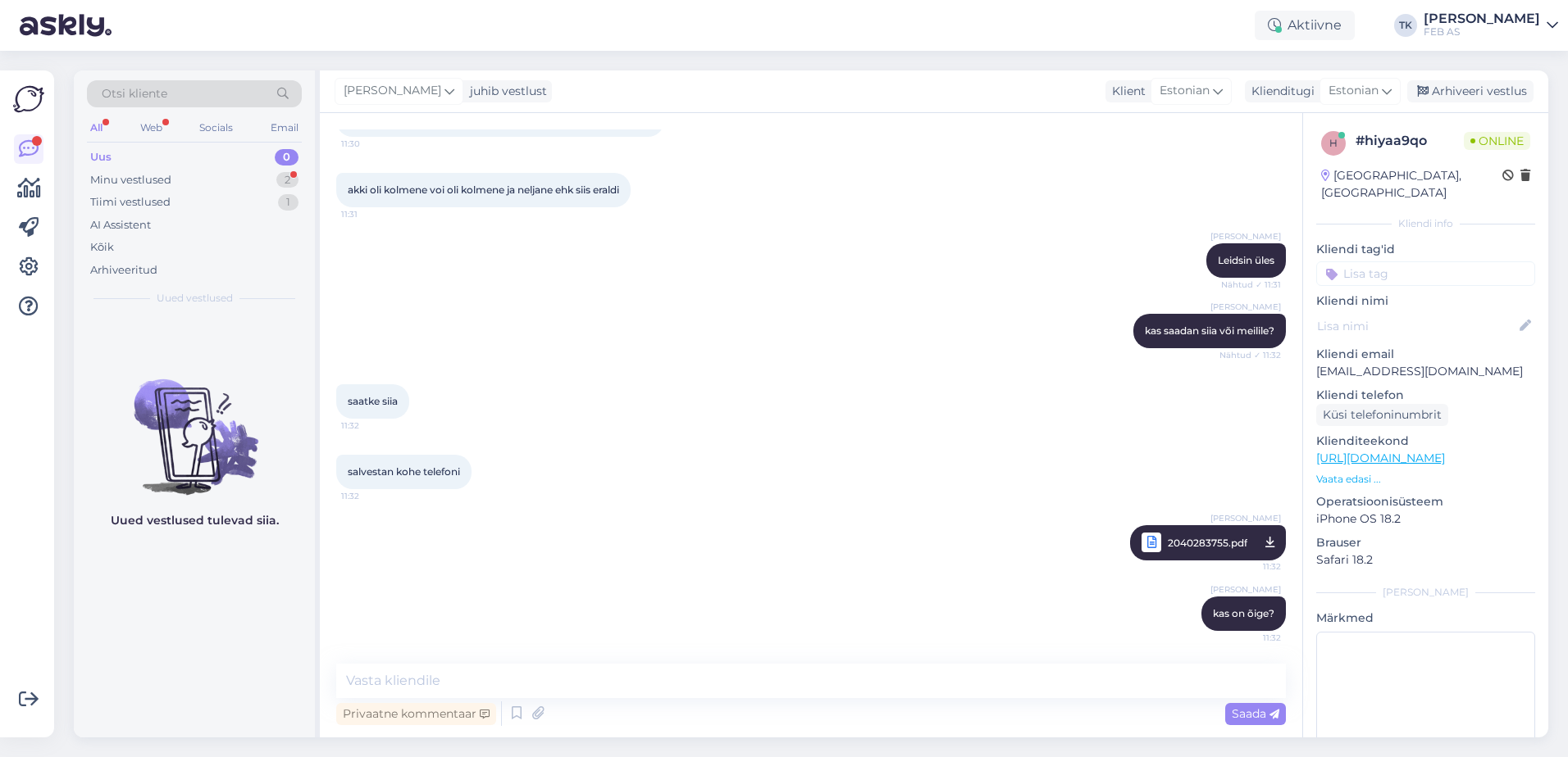
click at [799, 526] on div "Triinu [PERSON_NAME] 2040283755.pdf 11:32" at bounding box center [811, 543] width 950 height 71
click at [419, 665] on textarea at bounding box center [811, 681] width 950 height 35
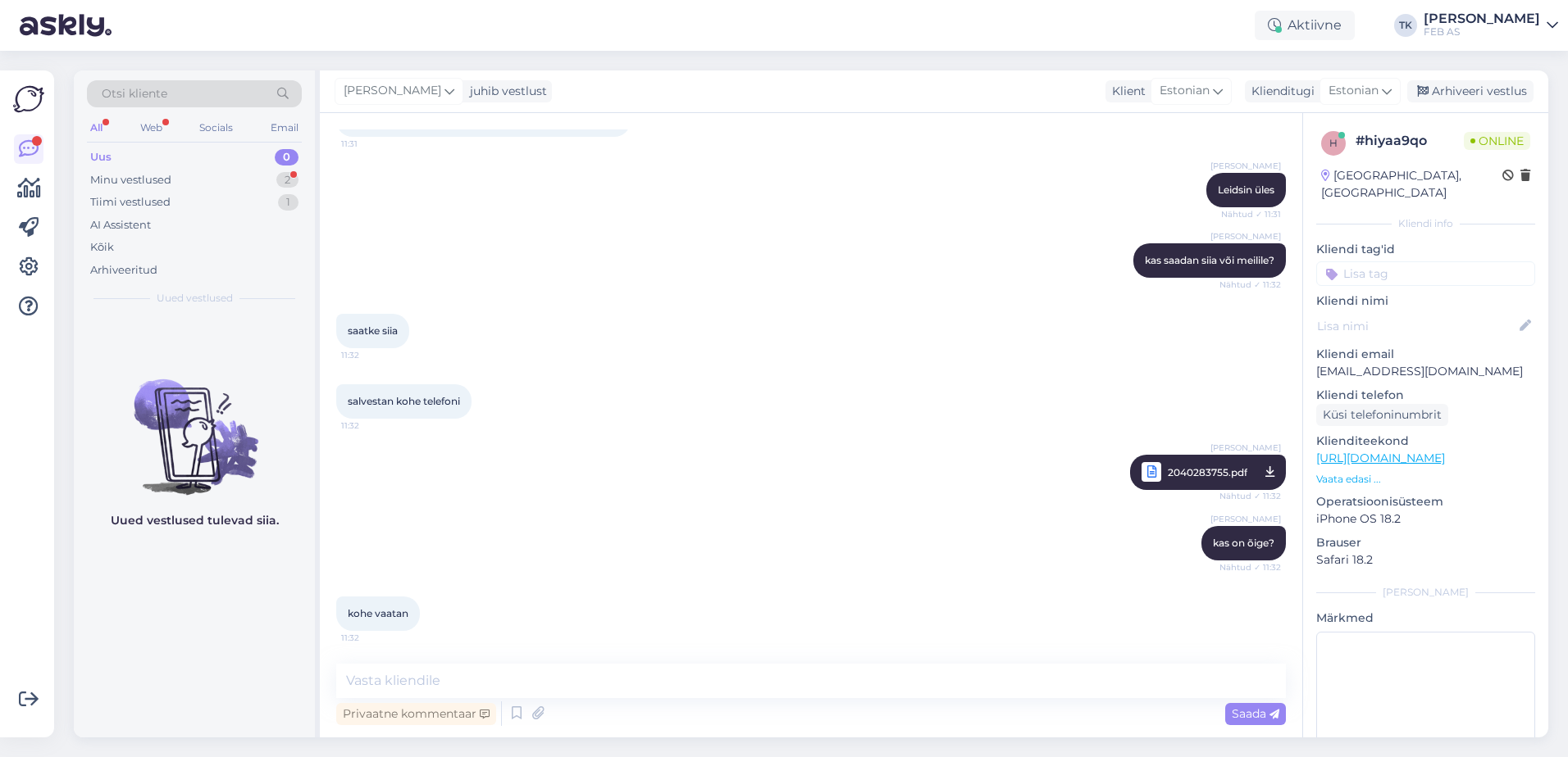
scroll to position [895, 0]
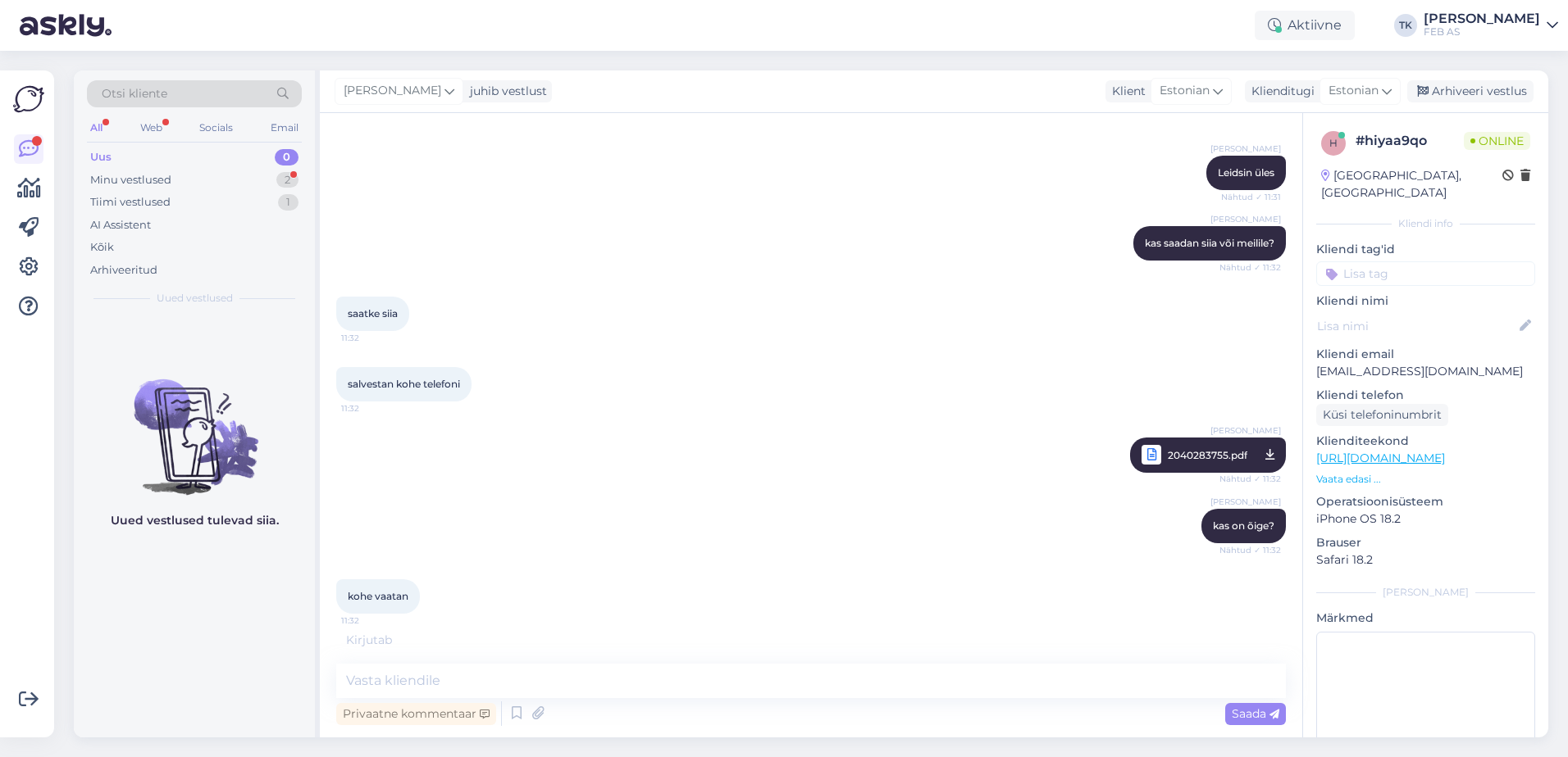
click at [650, 506] on div "[PERSON_NAME] kas on õige? Nähtud ✓ 11:32" at bounding box center [811, 526] width 950 height 70
click at [557, 678] on textarea at bounding box center [811, 681] width 950 height 35
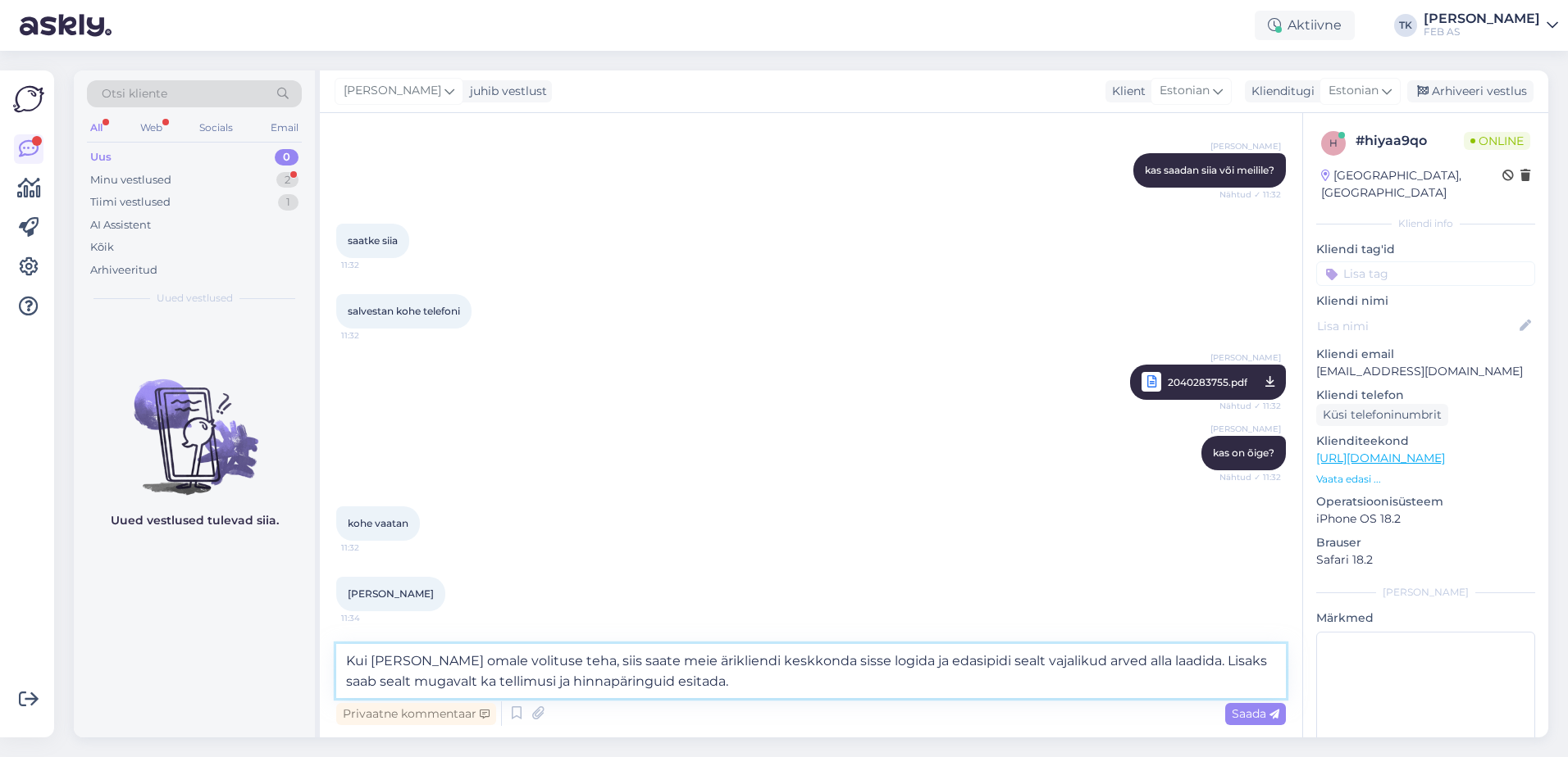
scroll to position [1038, 0]
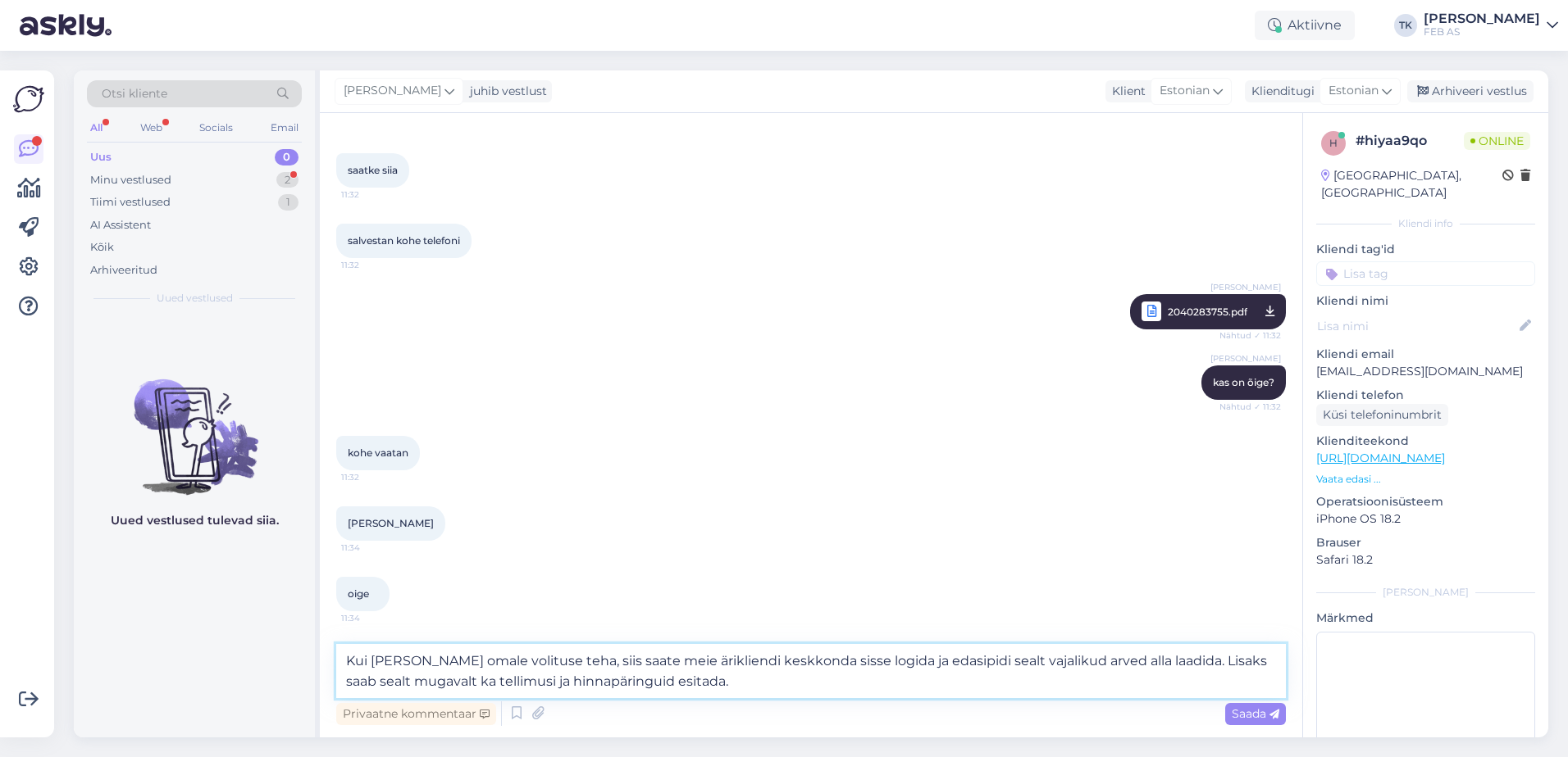
drag, startPoint x: 922, startPoint y: 656, endPoint x: 879, endPoint y: 742, distance: 96.2
click at [922, 657] on textarea "Kui [PERSON_NAME] omale volituse teha, siis saate meie ärikliendi keskkonda sis…" at bounding box center [811, 671] width 950 height 54
type textarea "Kui [PERSON_NAME] omale volituse teha, siis saate meie ärikliendi keskkonda sis…"
click at [875, 347] on div "Triinu [PERSON_NAME] 2040283755.pdf Nähtud ✓ 11:32" at bounding box center [811, 312] width 950 height 71
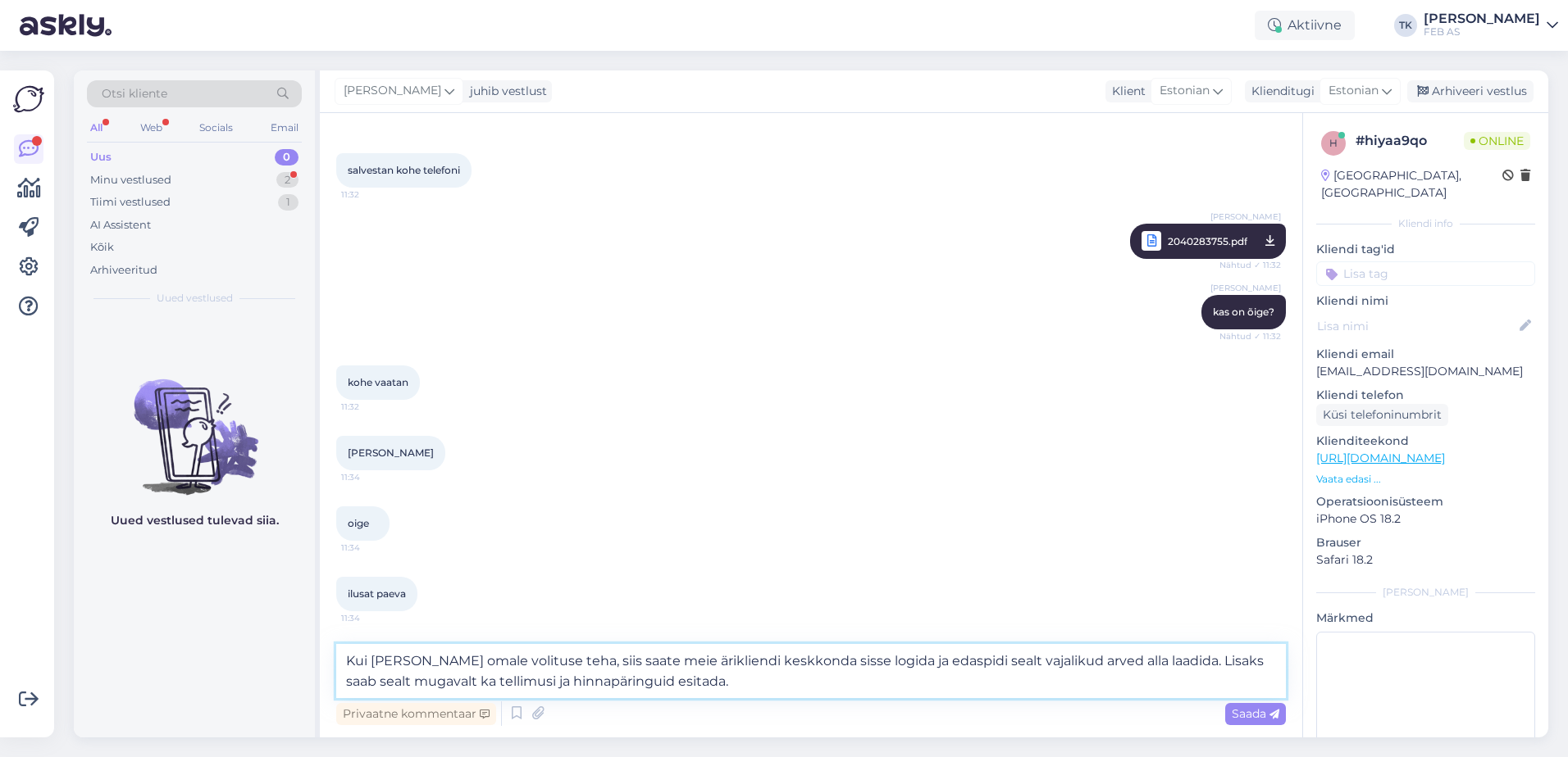
click at [1095, 678] on textarea "Kui [PERSON_NAME] omale volituse teha, siis saate meie ärikliendi keskkonda sis…" at bounding box center [811, 671] width 950 height 54
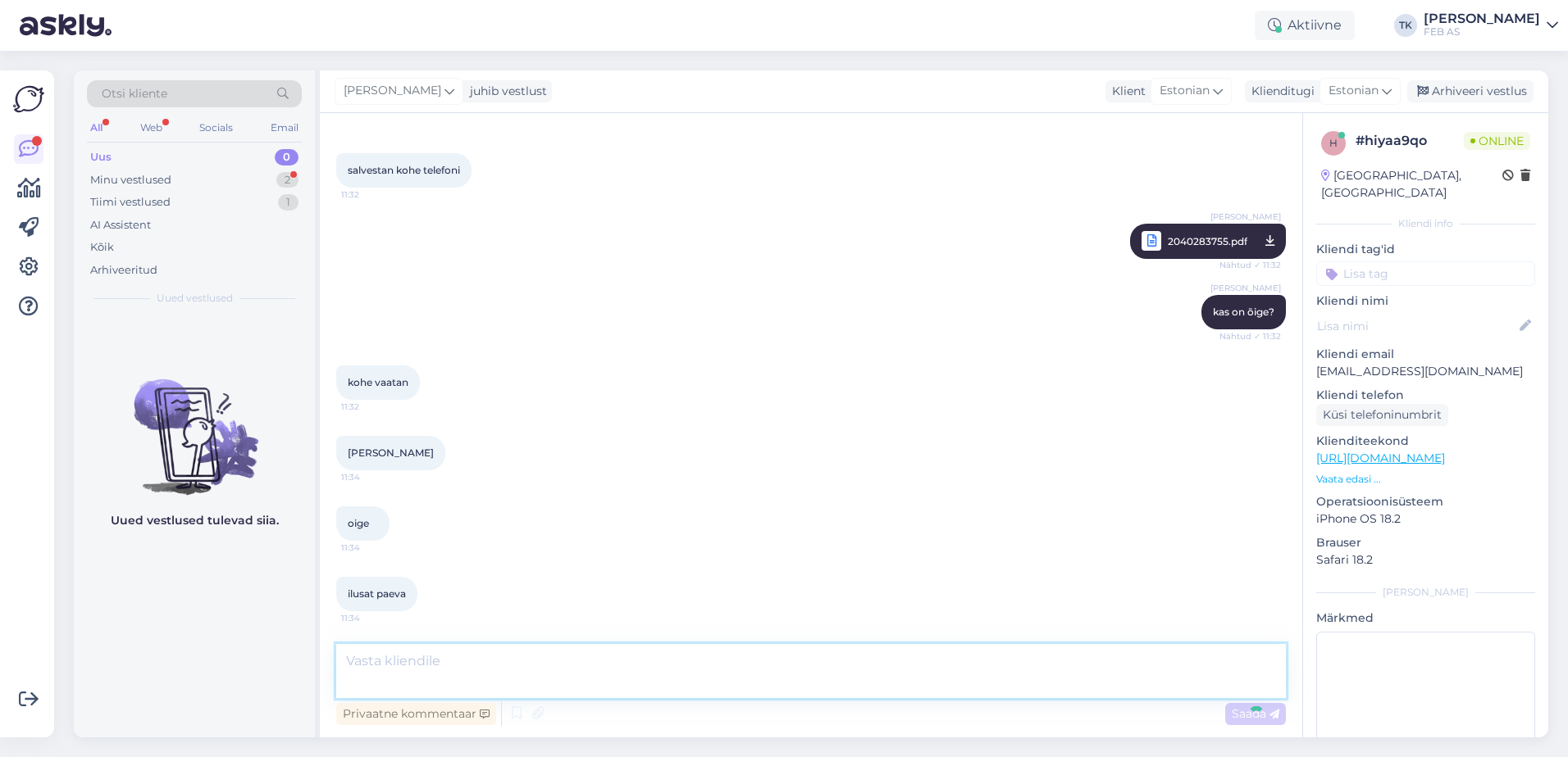
scroll to position [1204, 0]
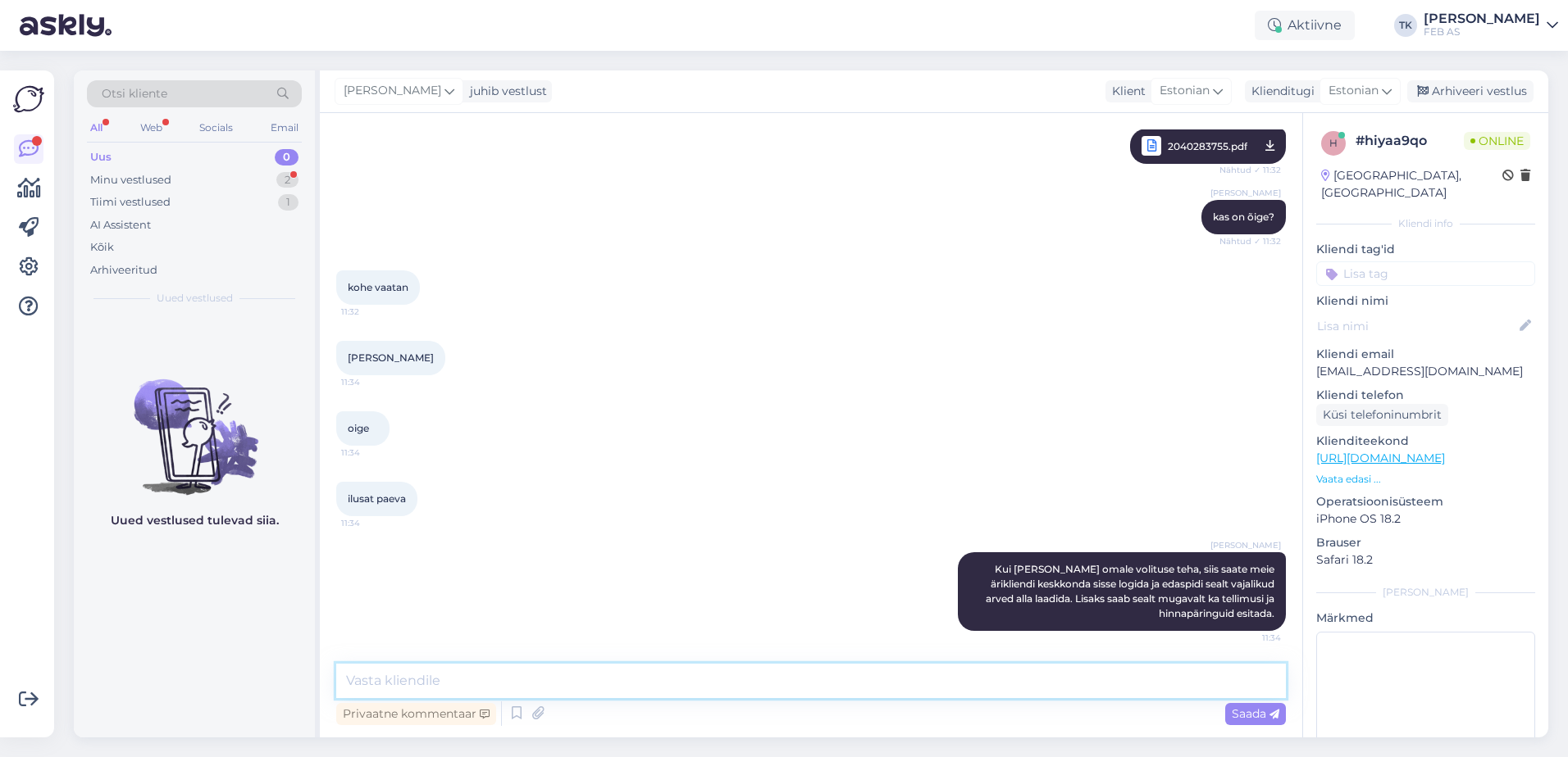
click at [652, 693] on textarea at bounding box center [811, 681] width 950 height 35
paste textarea "[URL][DOMAIN_NAME]"
type textarea "Keskkonna leiab siit: [URL][DOMAIN_NAME]"
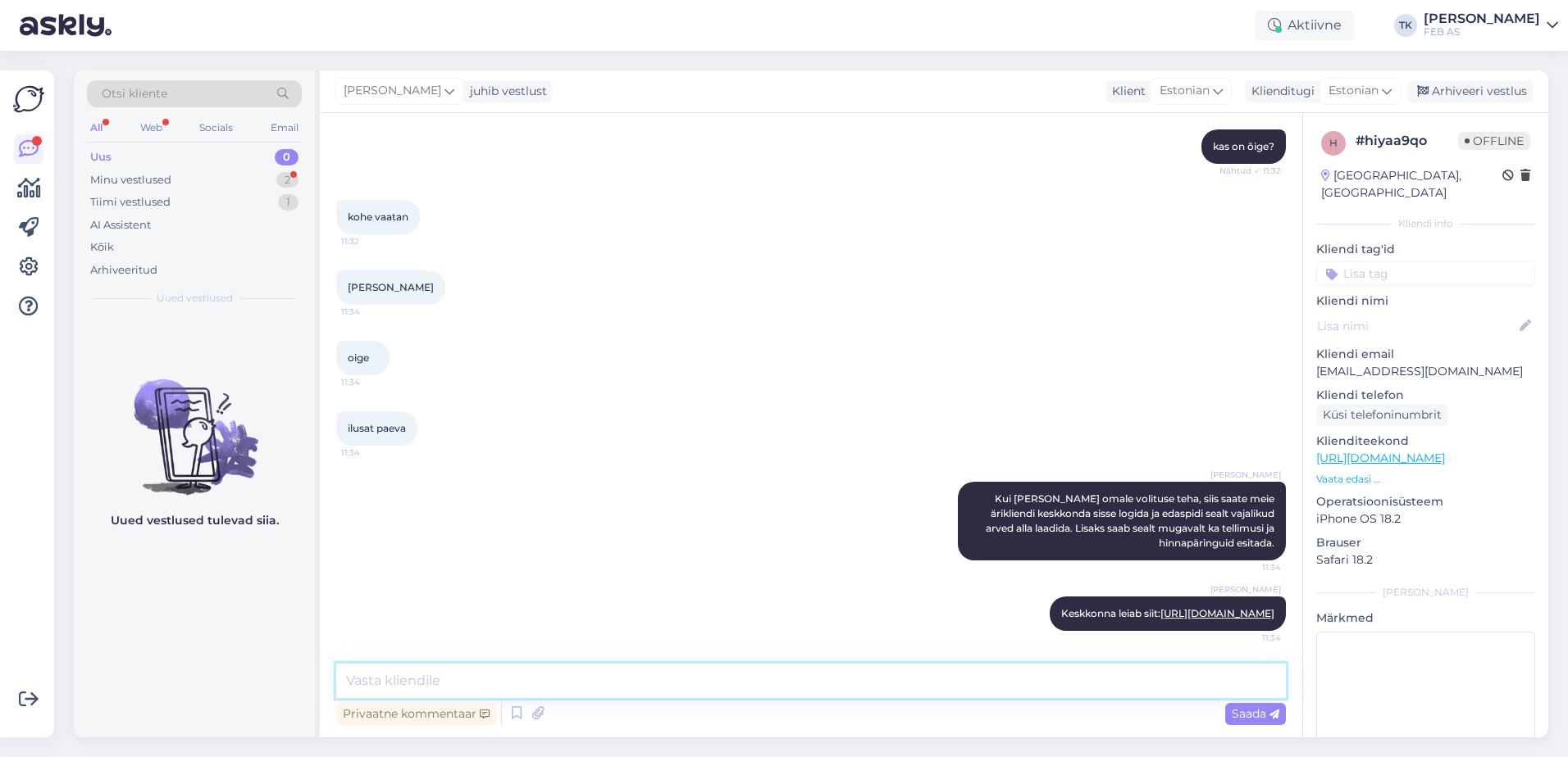
click at [652, 693] on textarea at bounding box center [811, 681] width 950 height 35
click at [202, 176] on div "Minu vestlused 2" at bounding box center [193, 180] width 215 height 23
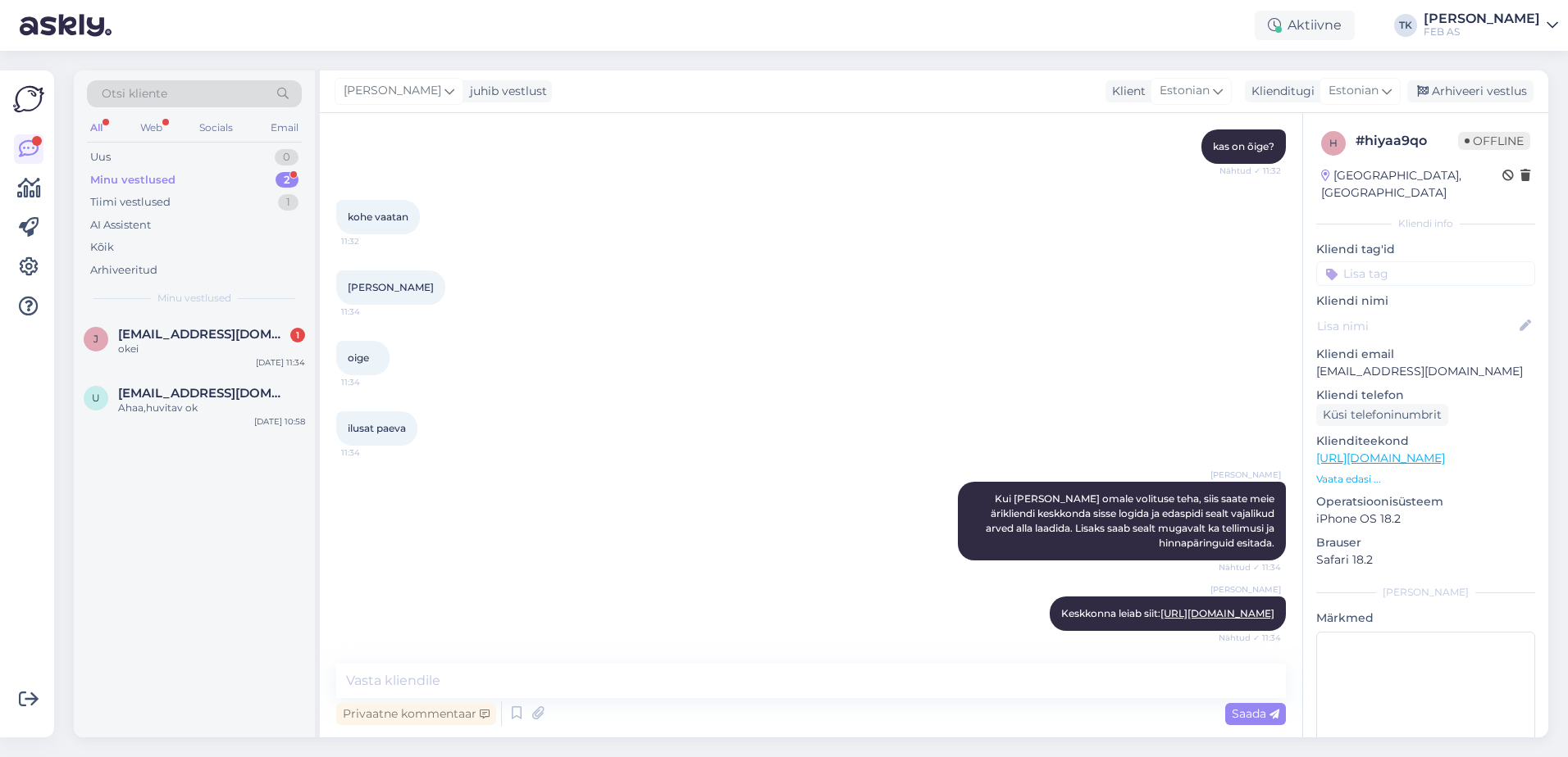
scroll to position [1345, 0]
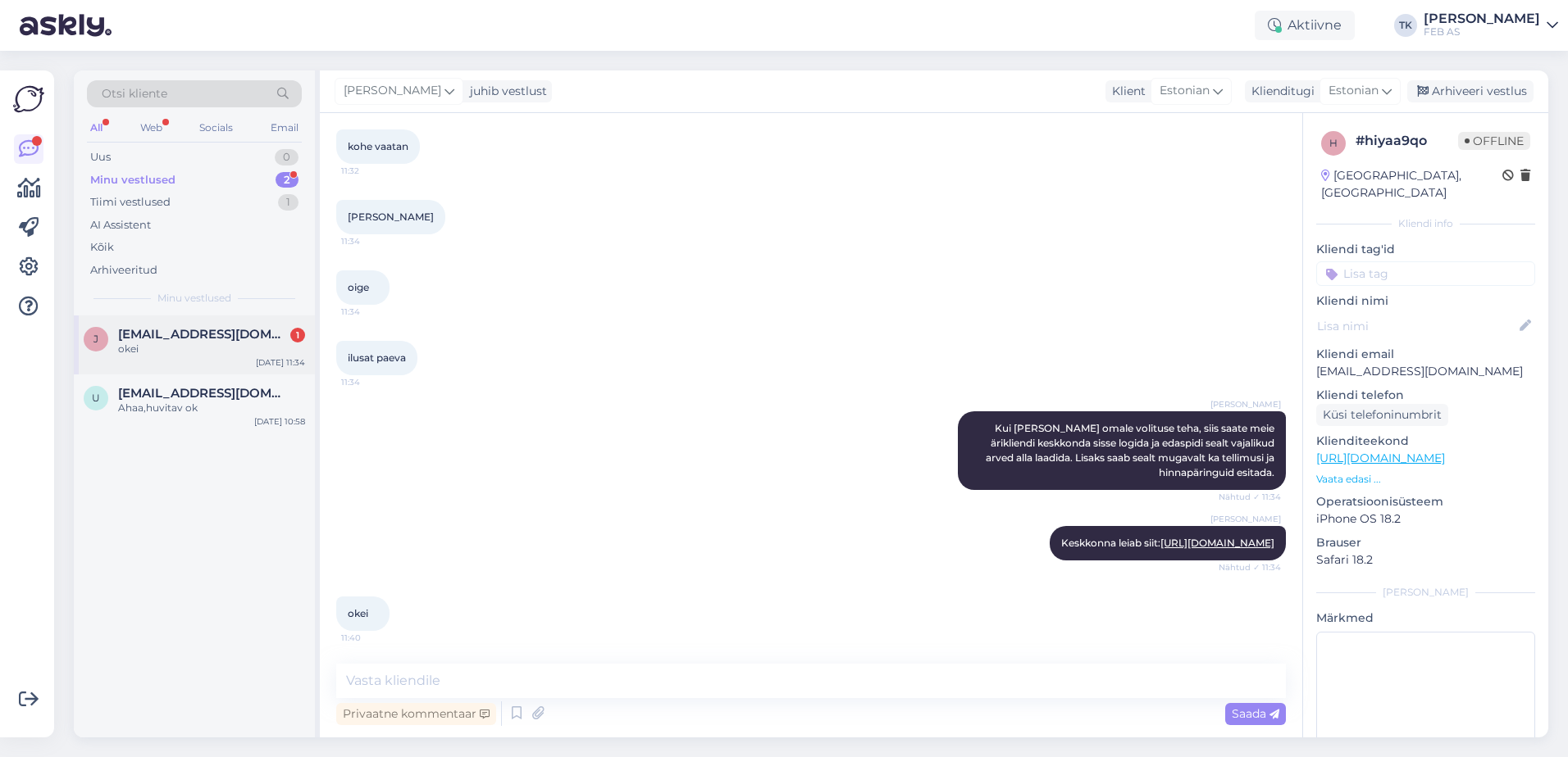
click at [190, 333] on span "[EMAIL_ADDRESS][DOMAIN_NAME]" at bounding box center [203, 334] width 170 height 14
click at [762, 554] on div "Triinu [PERSON_NAME] Keskkonna leiab siit: [URL][DOMAIN_NAME] Nähtud ✓ 11:34" at bounding box center [811, 543] width 950 height 70
click at [523, 680] on textarea at bounding box center [811, 681] width 950 height 35
click at [543, 514] on div "Triinu [PERSON_NAME] Keskkonna leiab siit: [URL][DOMAIN_NAME] Nähtud ✓ 11:34" at bounding box center [811, 543] width 950 height 70
click at [1499, 85] on div "Arhiveeri vestlus" at bounding box center [1470, 92] width 126 height 22
